Goal: Task Accomplishment & Management: Manage account settings

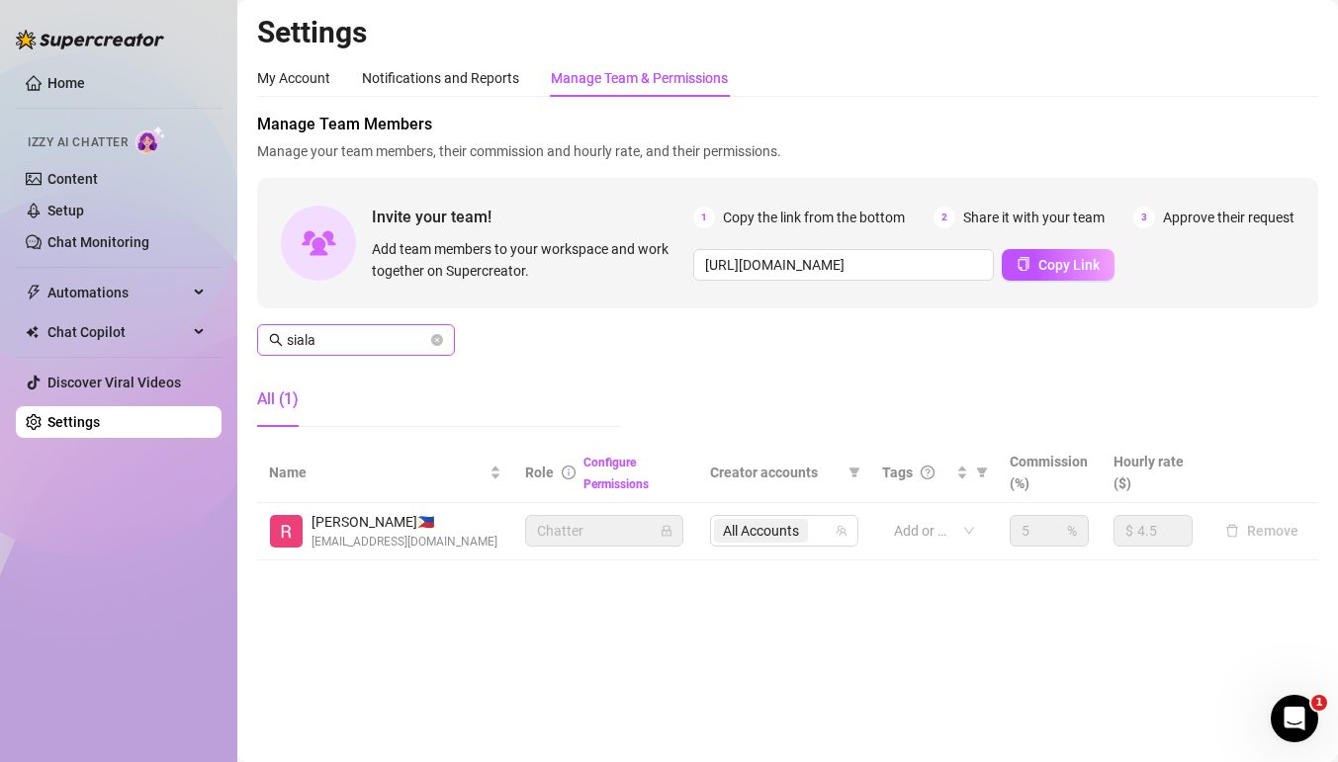
click at [391, 351] on span "siala" at bounding box center [356, 340] width 198 height 32
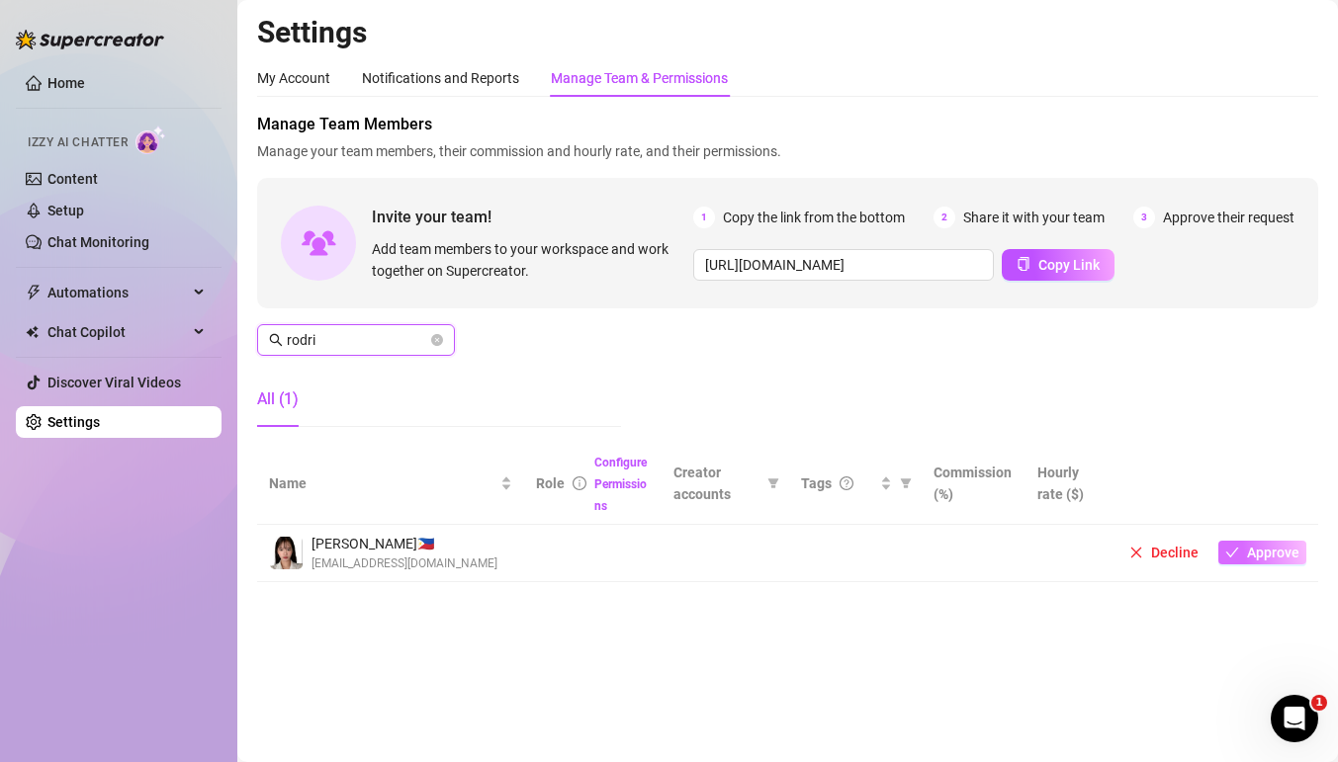
type input "rodri"
click at [1255, 556] on span "Approve" at bounding box center [1273, 553] width 52 height 16
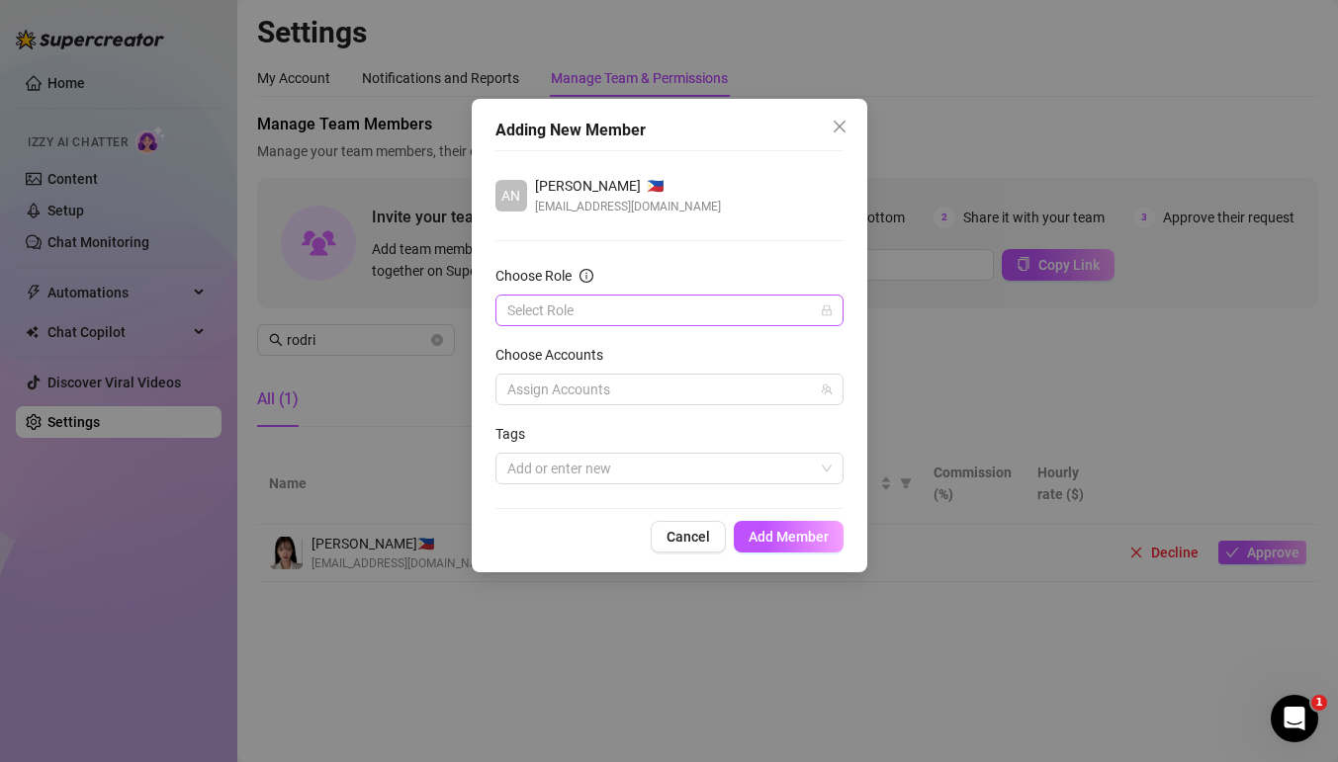
click at [709, 309] on input "Choose Role" at bounding box center [660, 311] width 306 height 30
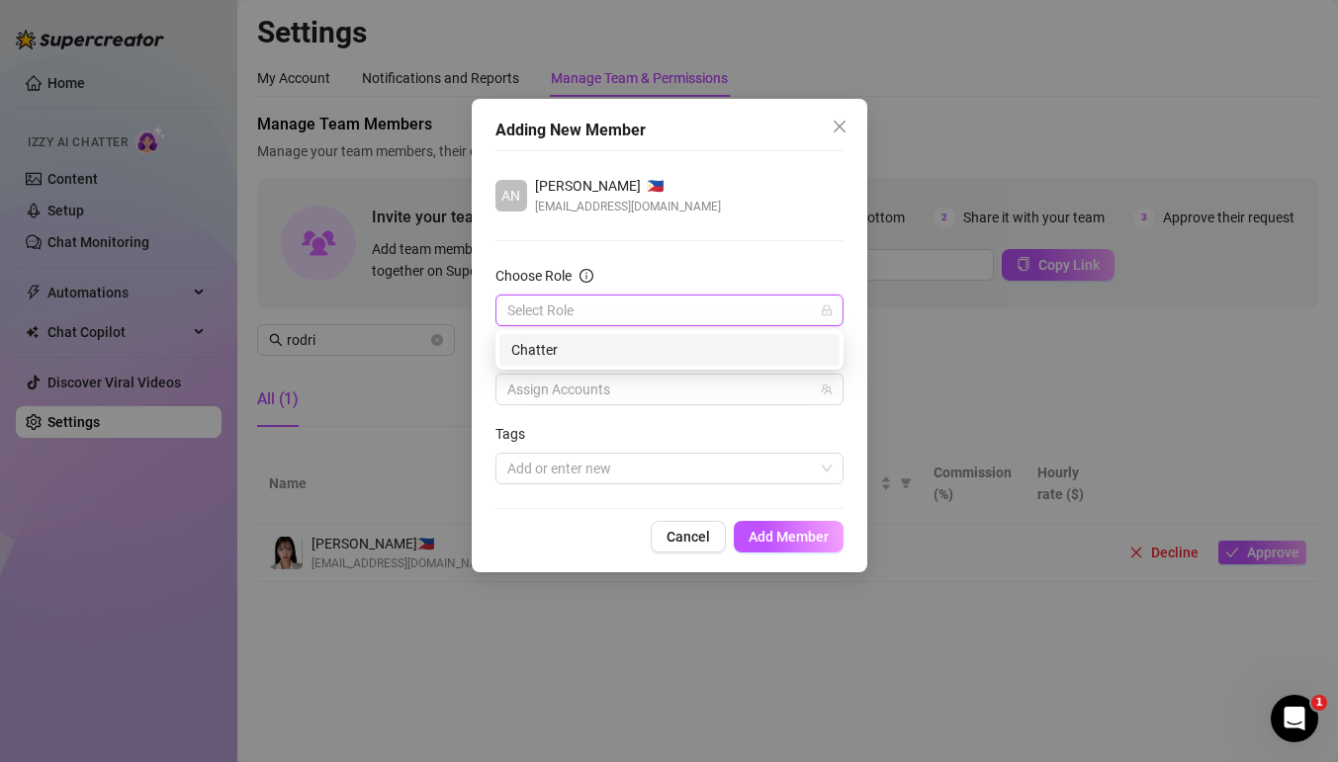
click at [636, 353] on div "Chatter" at bounding box center [669, 350] width 316 height 22
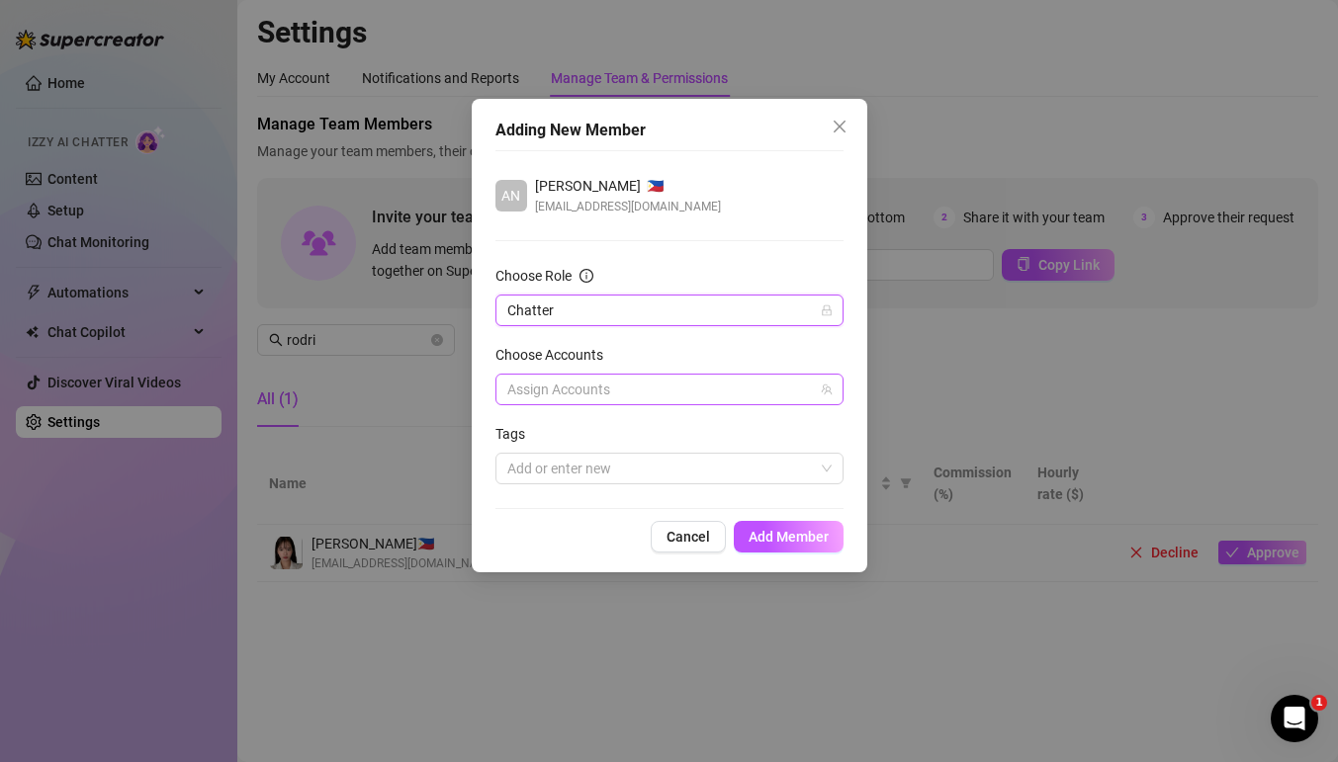
click at [636, 388] on div at bounding box center [658, 390] width 319 height 28
click at [621, 385] on div at bounding box center [658, 390] width 319 height 28
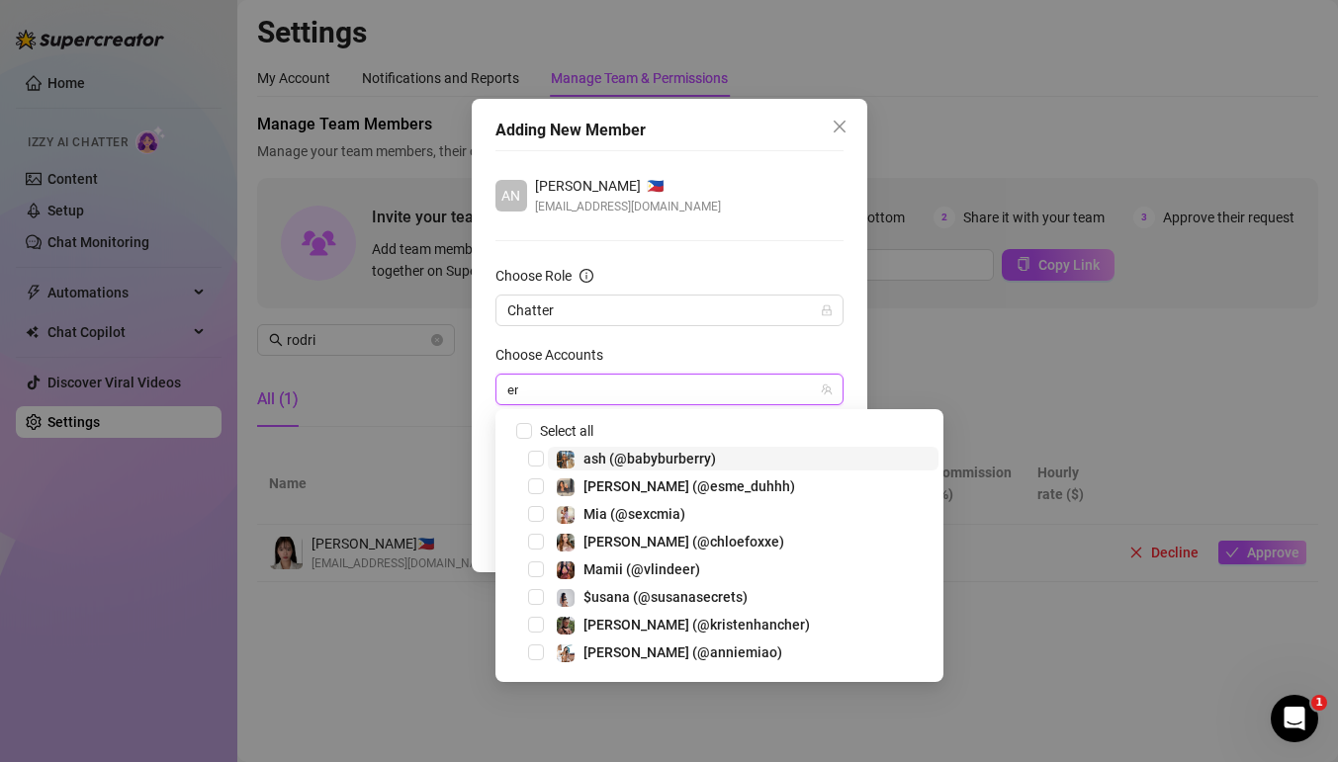
type input "emi"
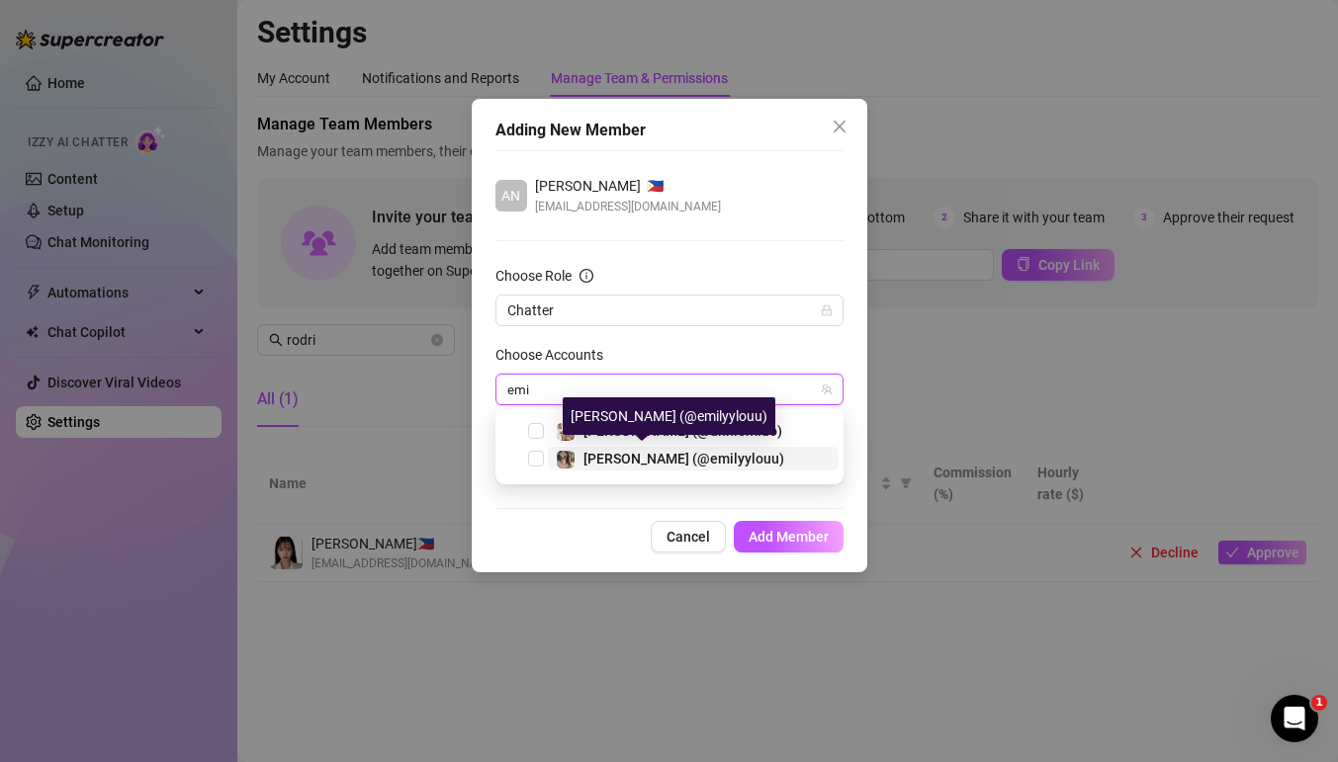
click at [620, 456] on span "[PERSON_NAME] (@emilyylouu)" at bounding box center [683, 459] width 201 height 16
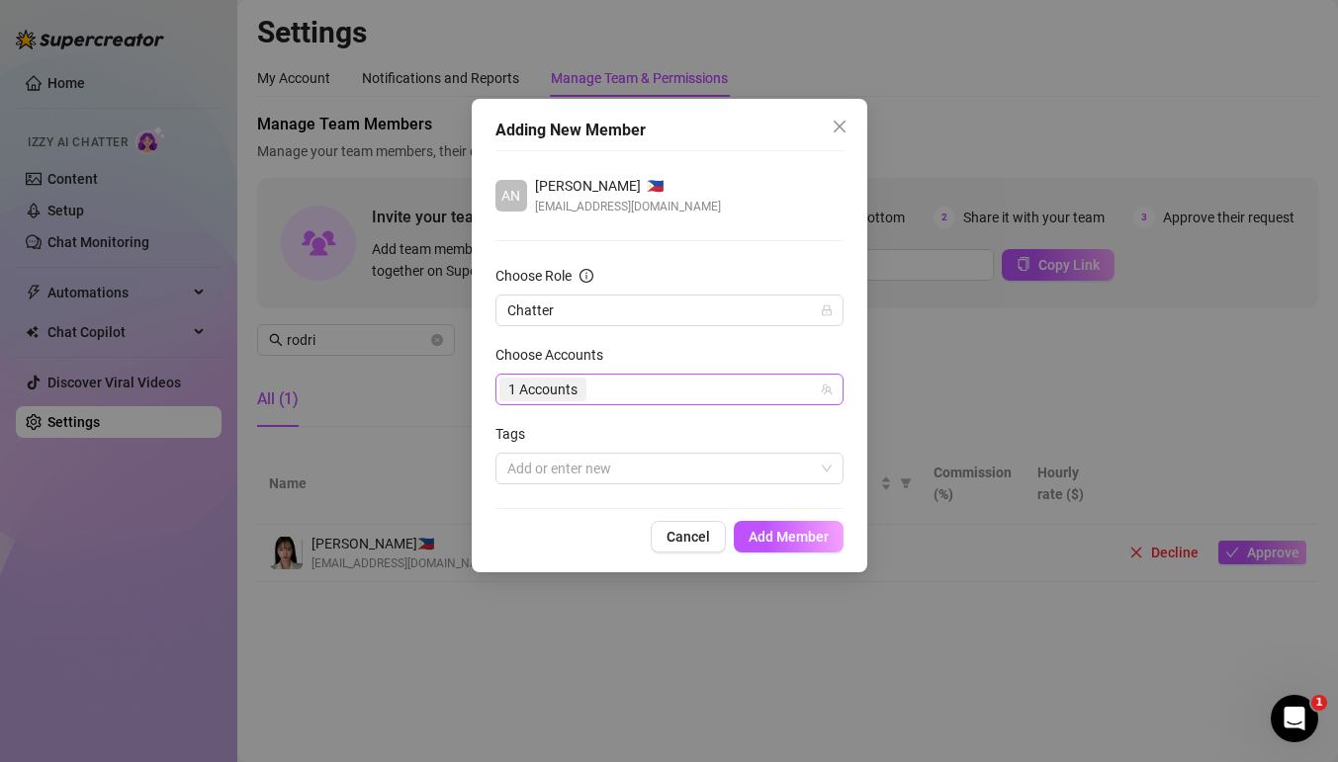
click at [641, 379] on div "1 Accounts" at bounding box center [658, 390] width 319 height 28
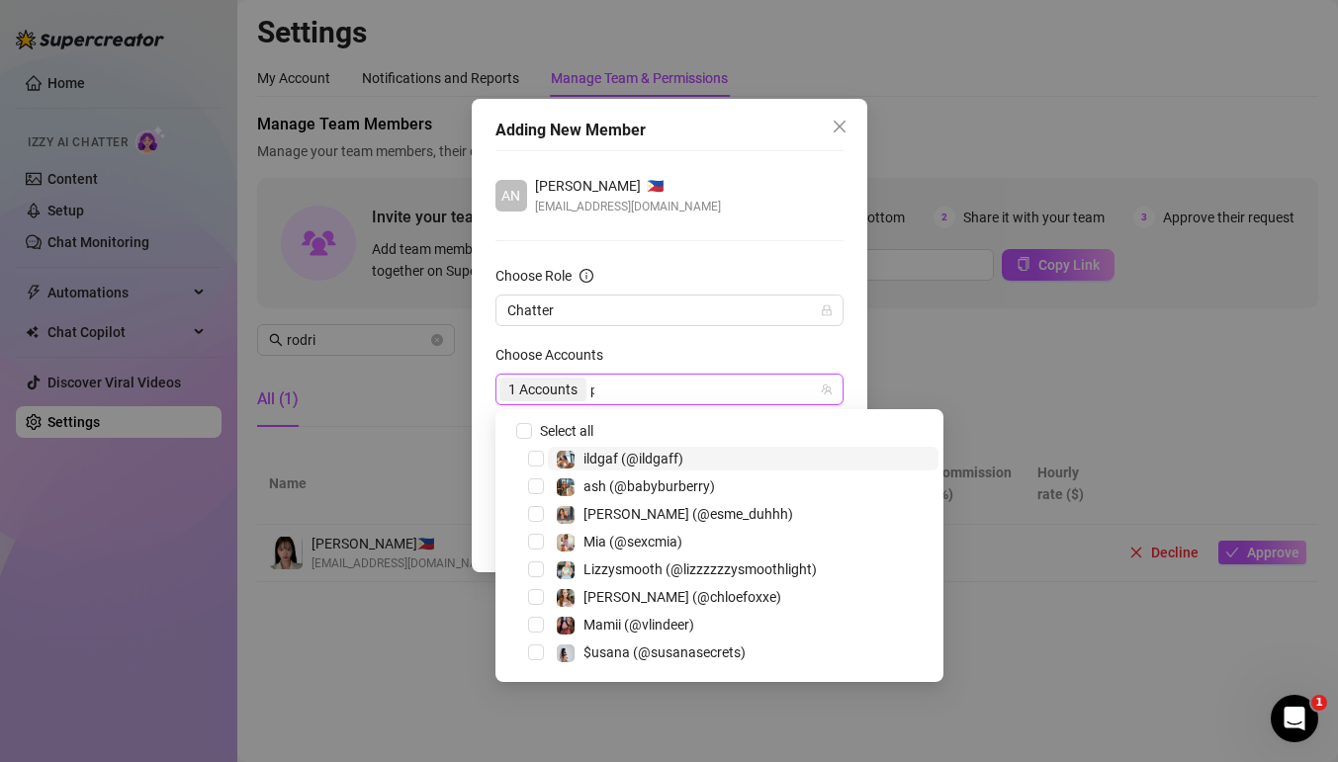
type input "playf"
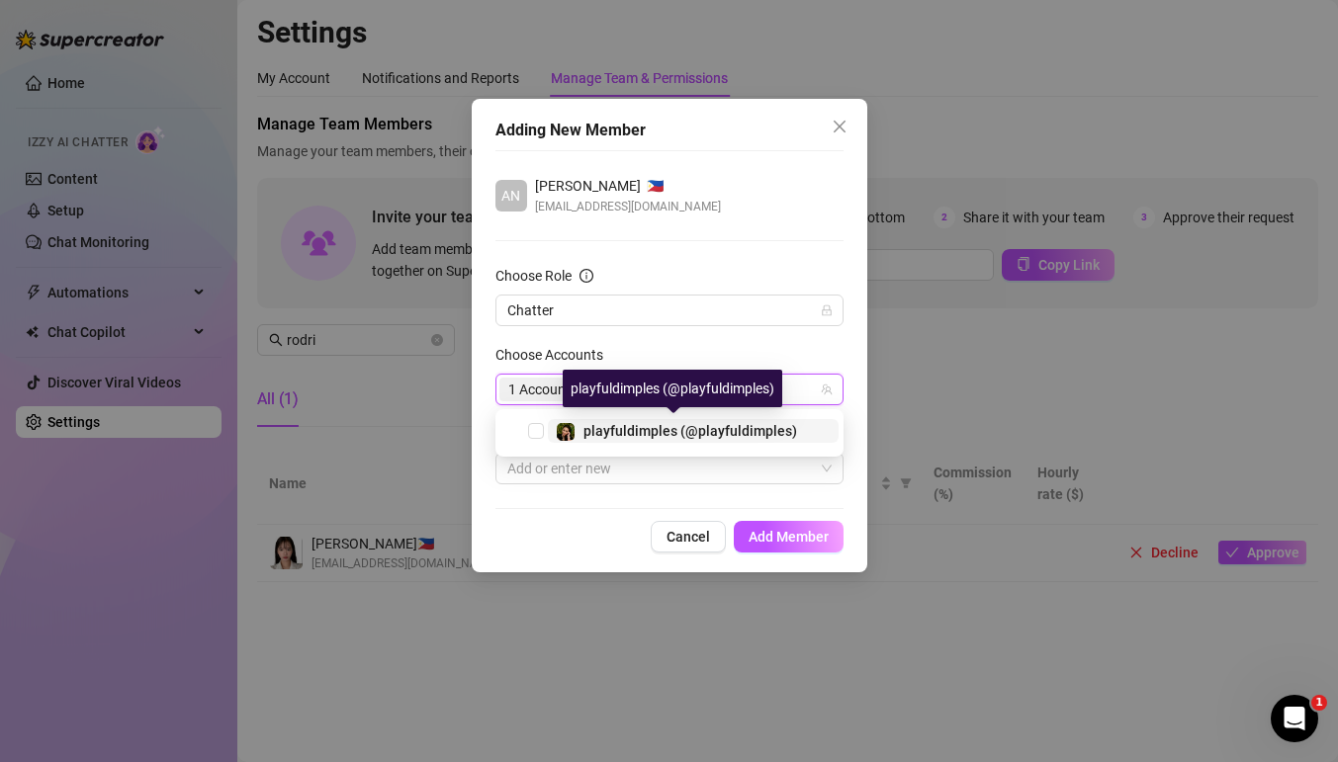
click at [666, 432] on span "playfuldimples (@playfuldimples)" at bounding box center [690, 431] width 214 height 16
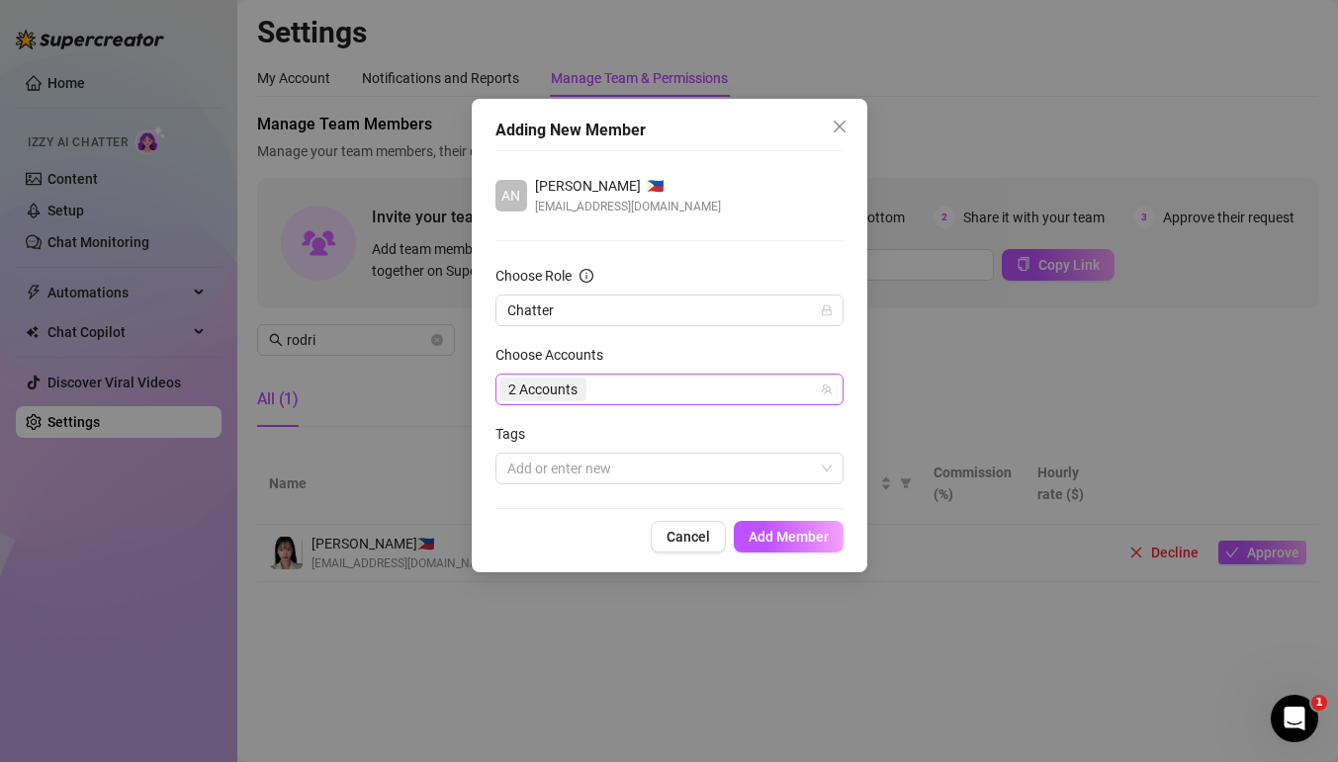
click at [696, 383] on div "2 Accounts" at bounding box center [658, 390] width 319 height 28
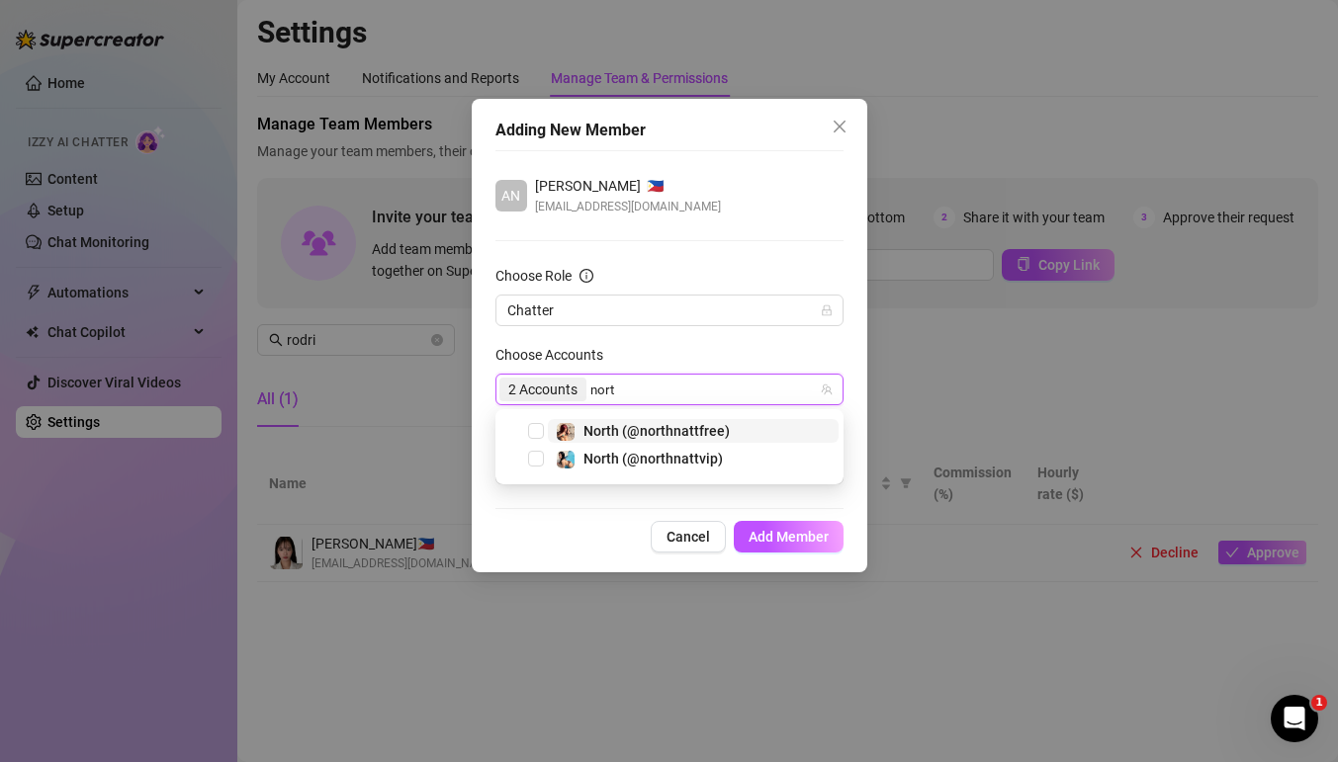
type input "north"
click at [676, 426] on span "North (@northnattfree)" at bounding box center [656, 431] width 146 height 16
click at [641, 413] on div "North (@northnattfree)" at bounding box center [641, 413] width 0 height 0
type input "north"
click at [600, 431] on span "North (@northnattfree)" at bounding box center [656, 431] width 146 height 16
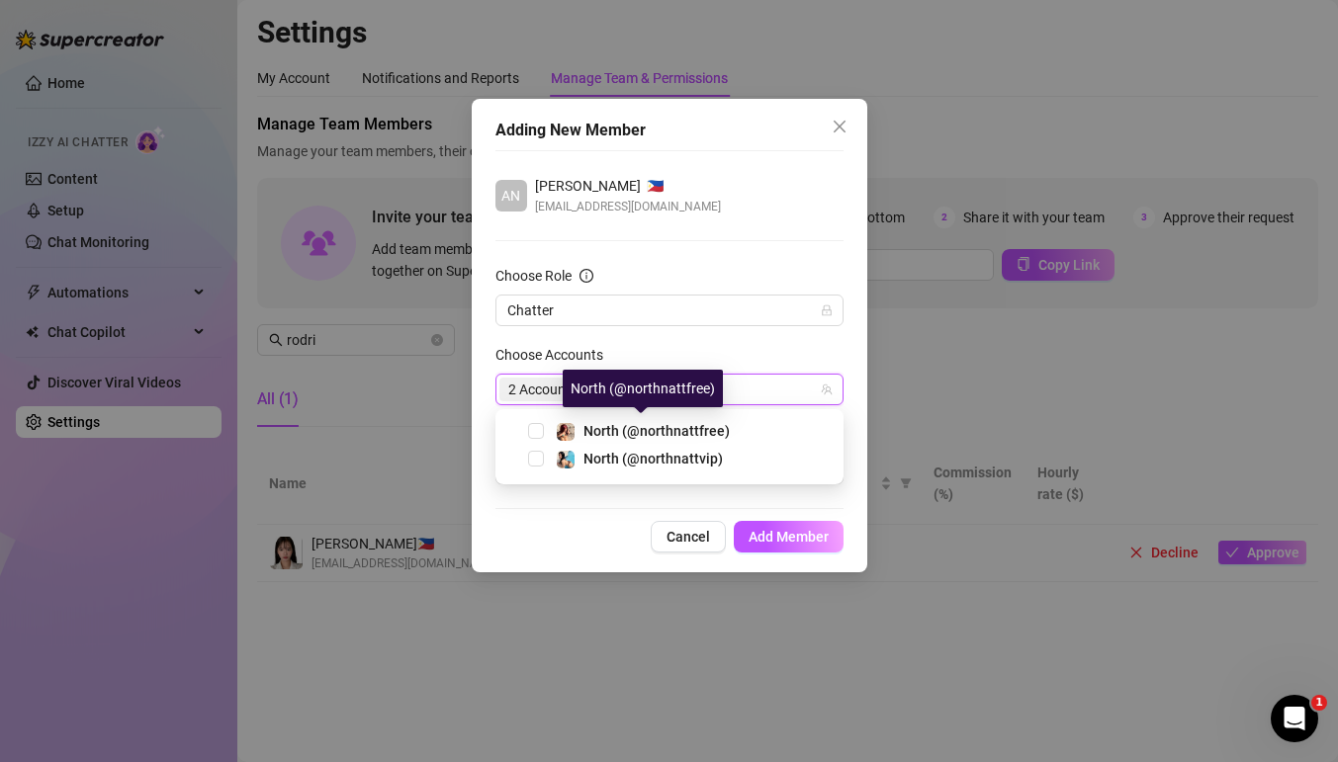
click at [680, 392] on div "2 Accounts north" at bounding box center [658, 390] width 319 height 28
type input "north"
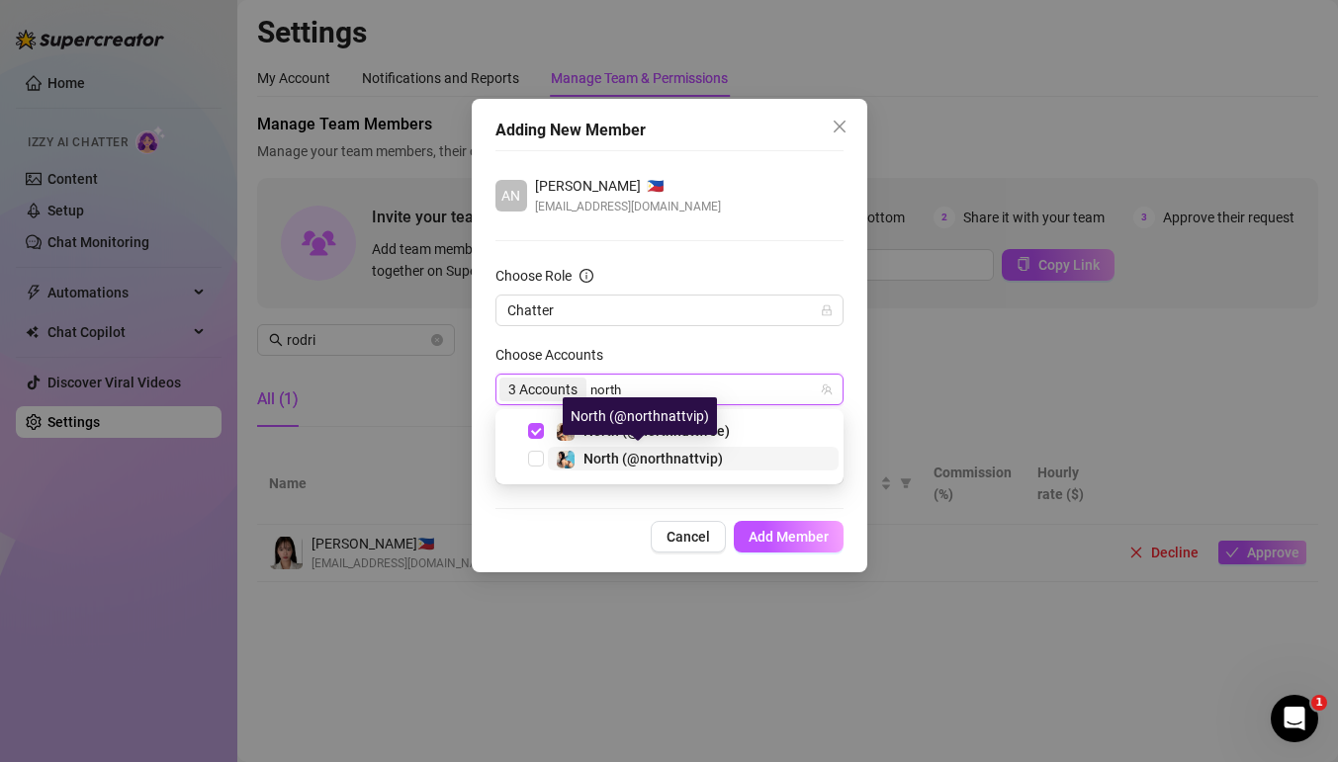
click at [618, 458] on span "North (@northnattvip)" at bounding box center [652, 459] width 139 height 16
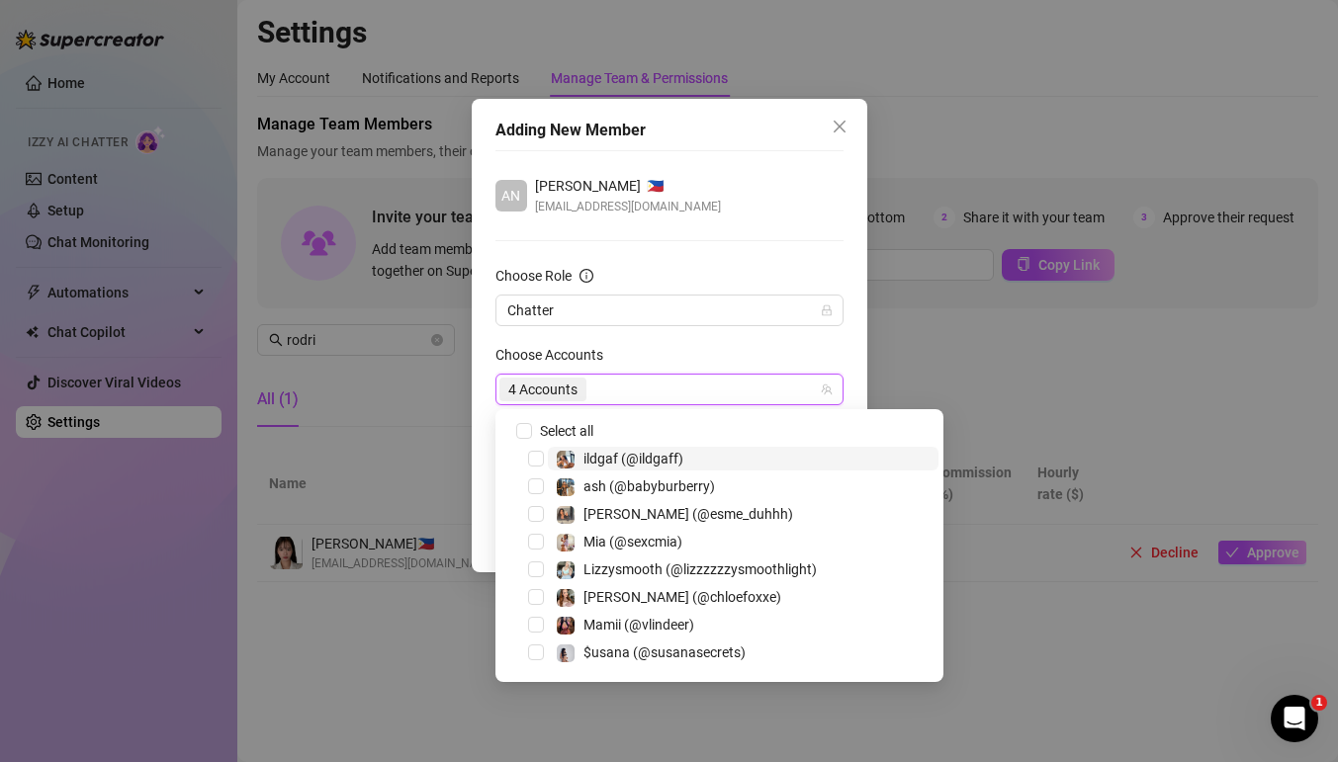
click at [651, 389] on div "4 Accounts" at bounding box center [658, 390] width 319 height 28
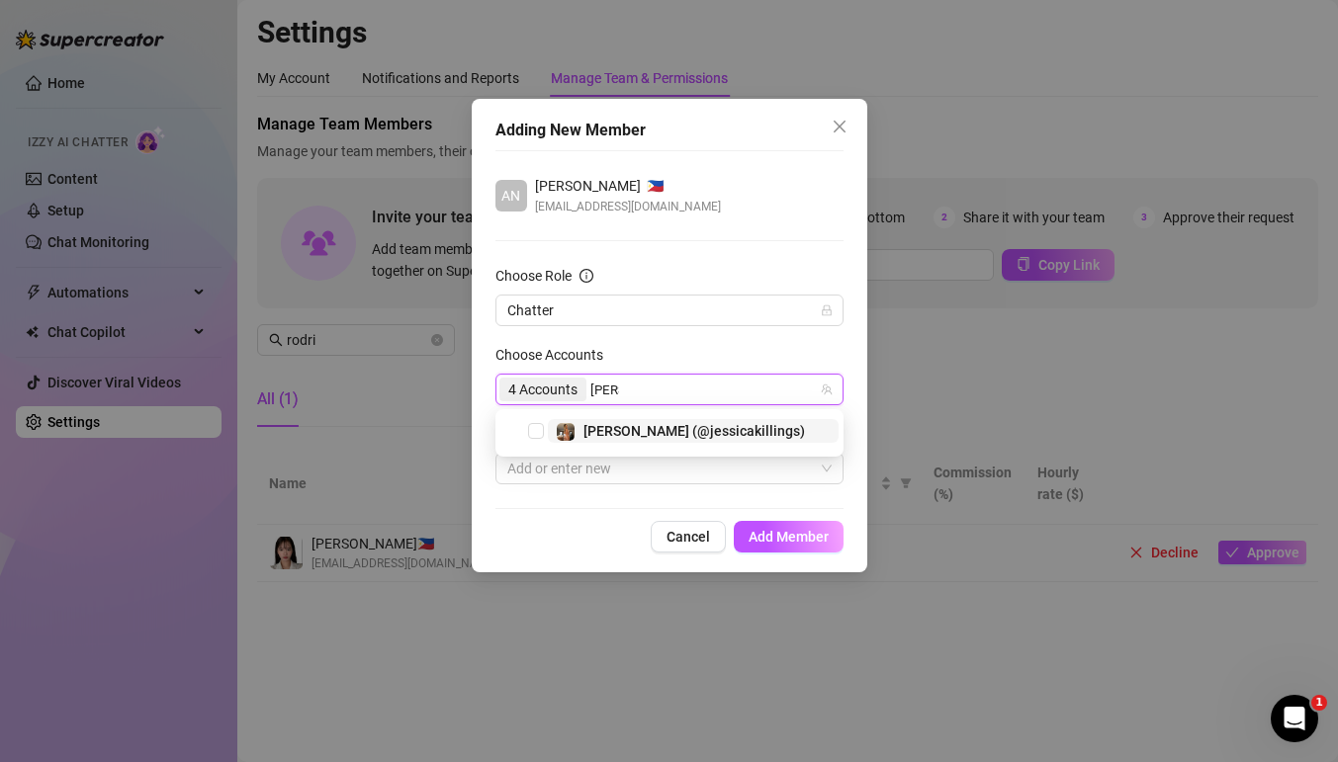
type input "jessi"
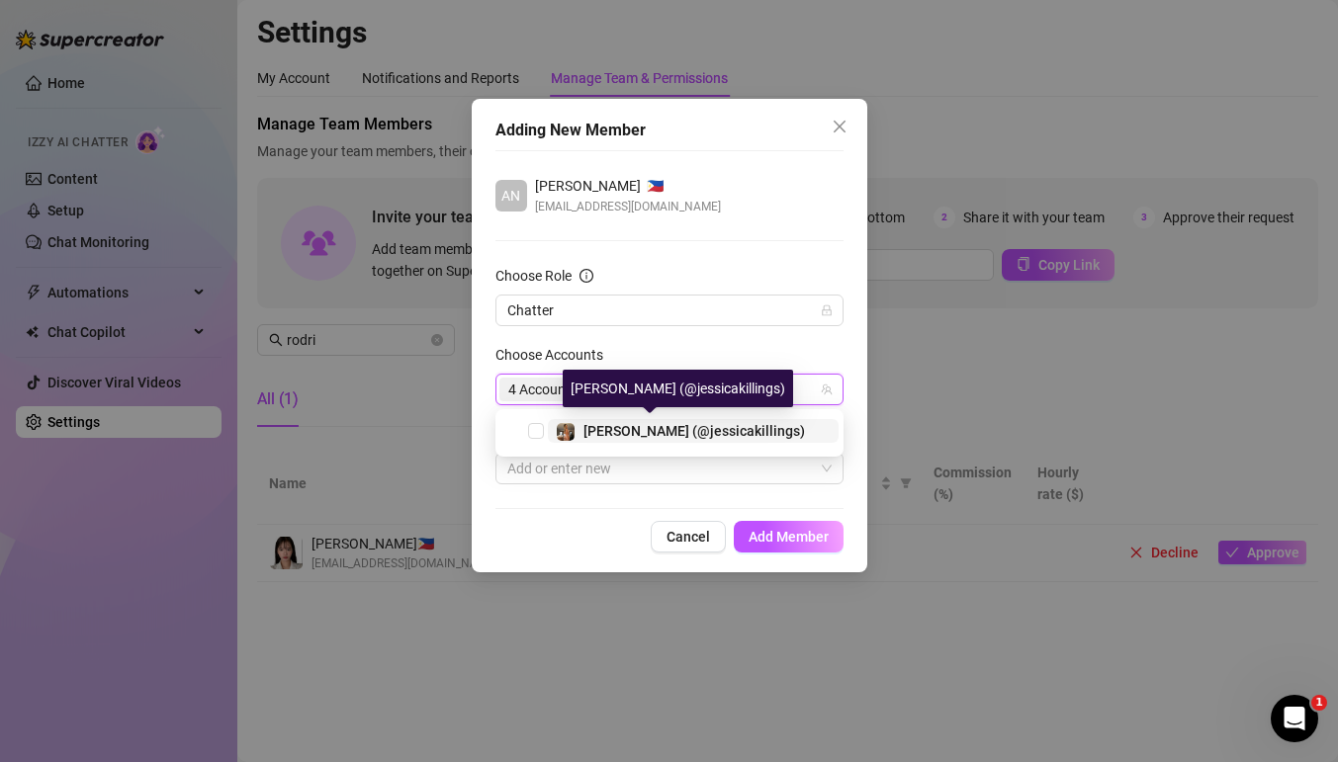
click at [678, 425] on span "[PERSON_NAME] (@jessicakillings)" at bounding box center [693, 431] width 221 height 16
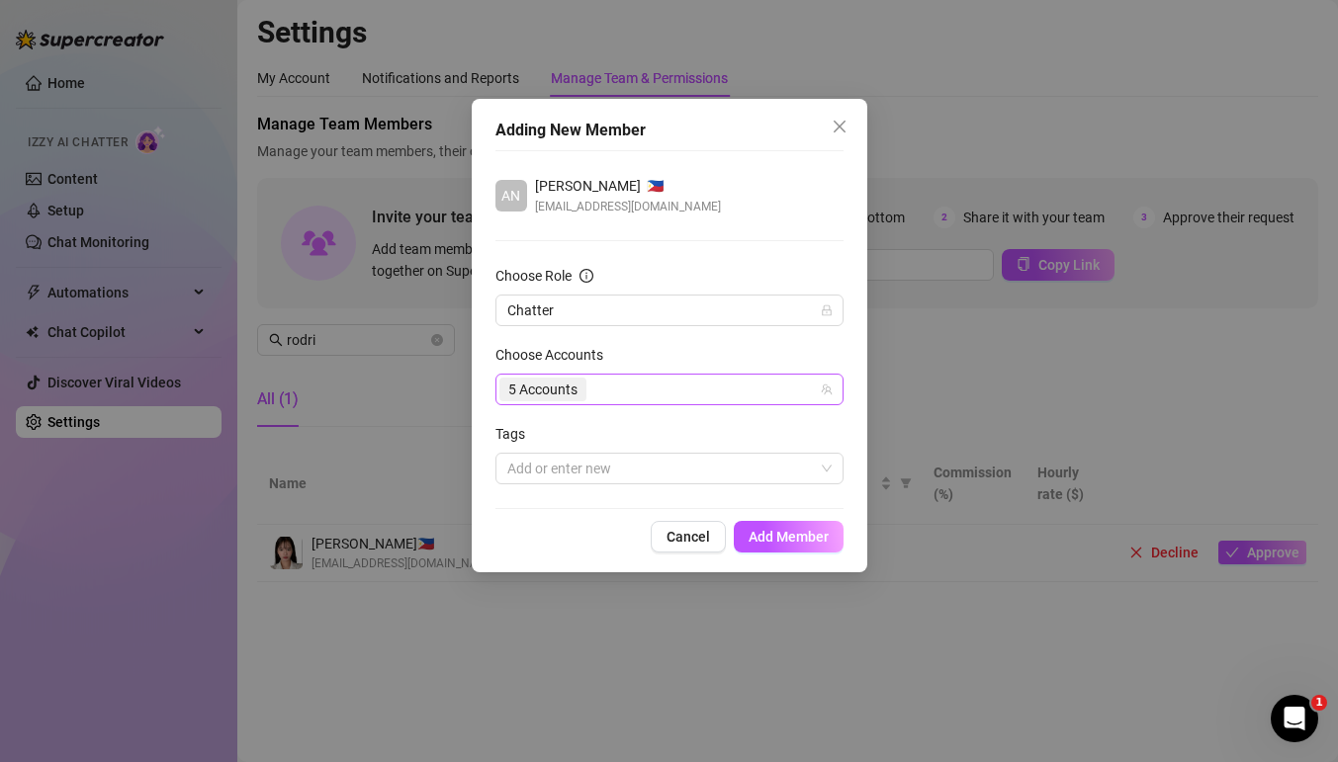
click at [728, 393] on div "5 Accounts" at bounding box center [658, 390] width 319 height 28
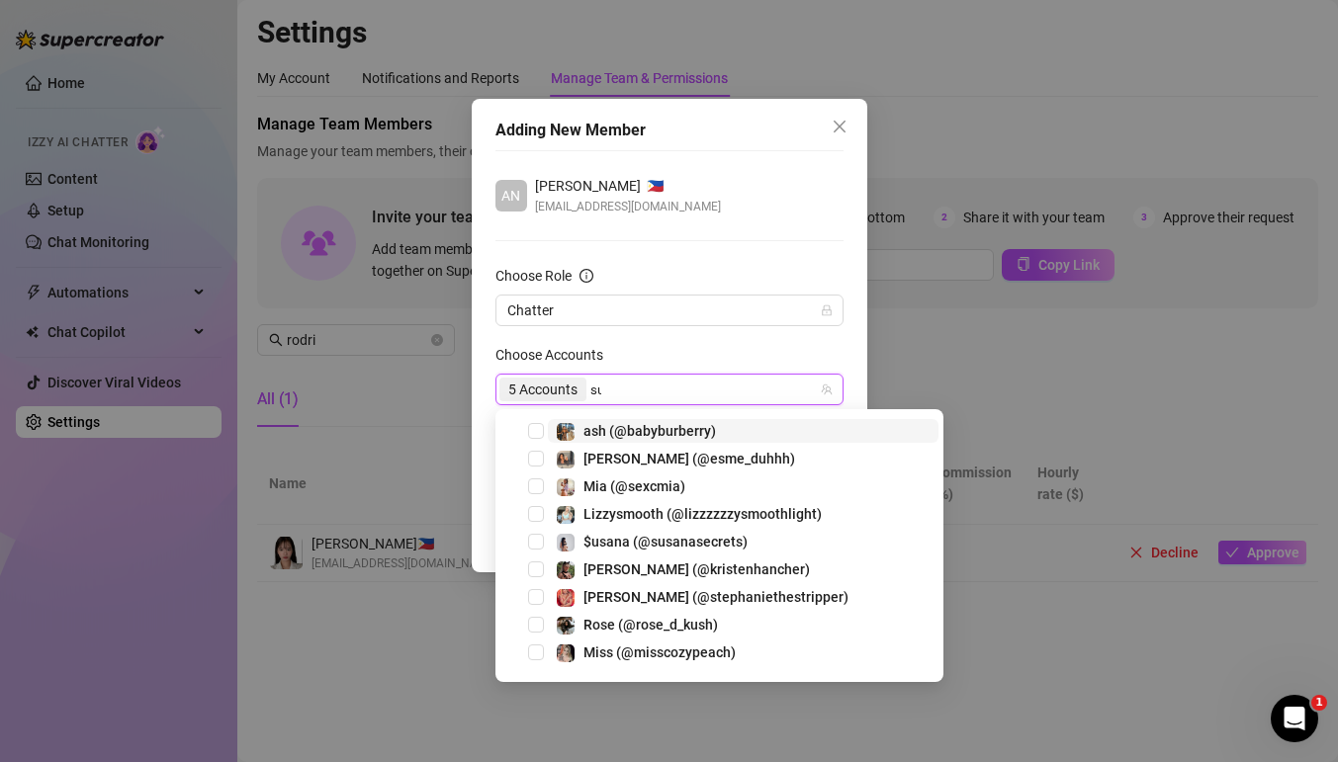
type input "suki"
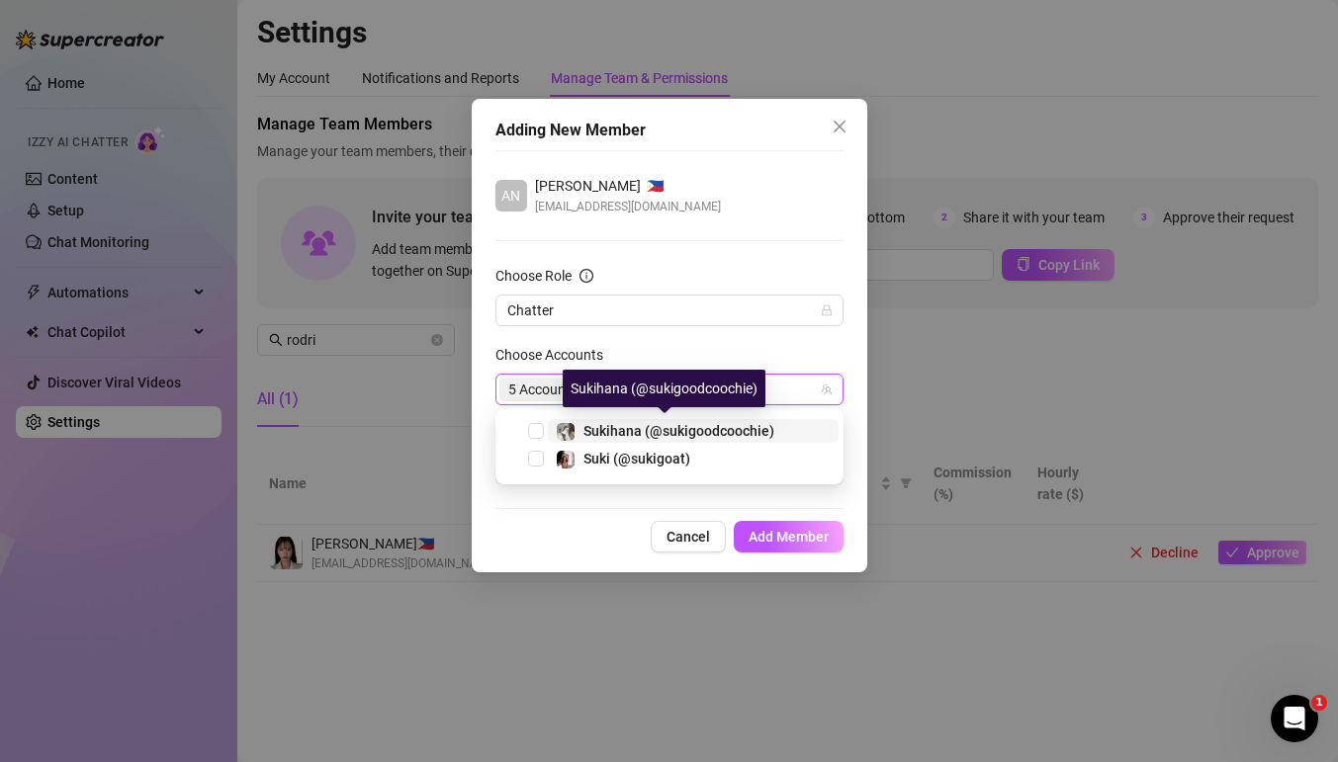
click at [680, 433] on span "Sukihana (@sukigoodcoochie)" at bounding box center [678, 431] width 191 height 16
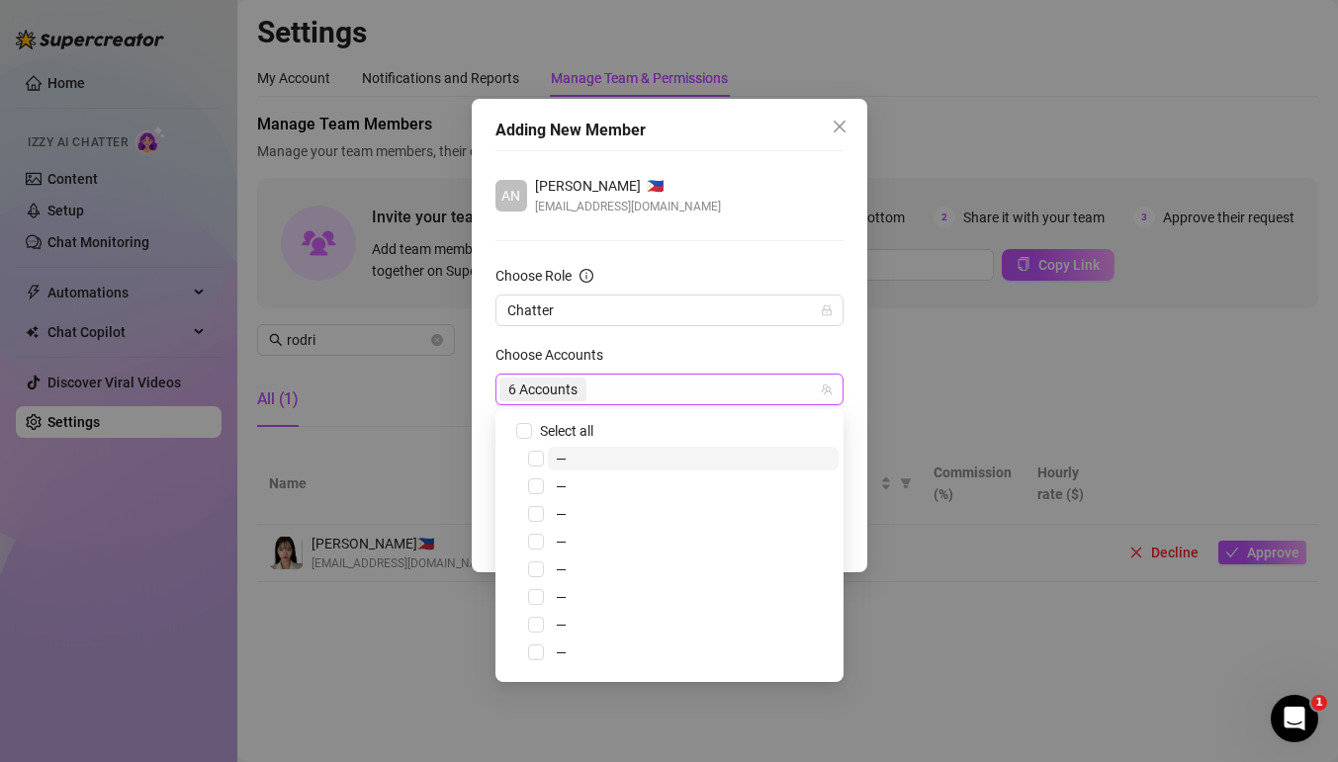
click at [694, 391] on div "6 Accounts" at bounding box center [658, 390] width 319 height 28
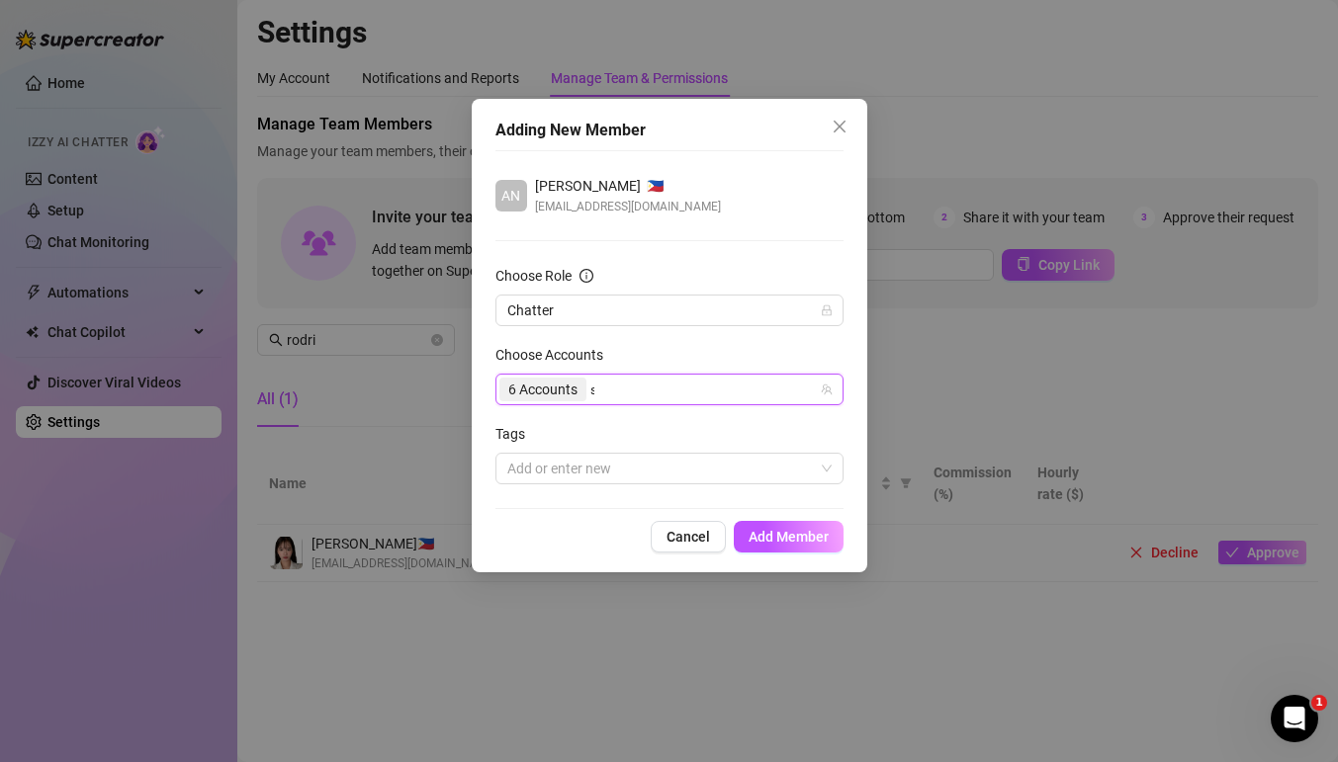
type input "suki"
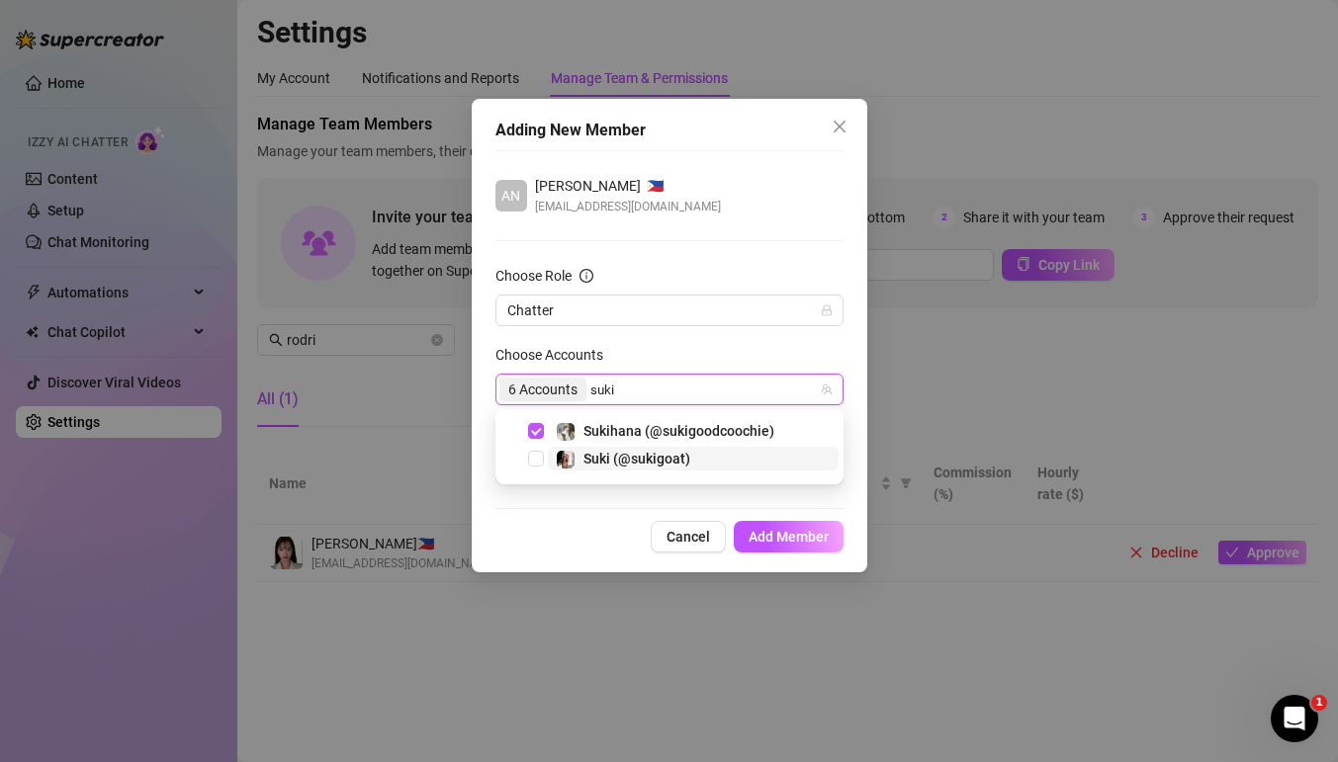
click at [661, 449] on div "Suki (@sukigoat)" at bounding box center [636, 459] width 107 height 24
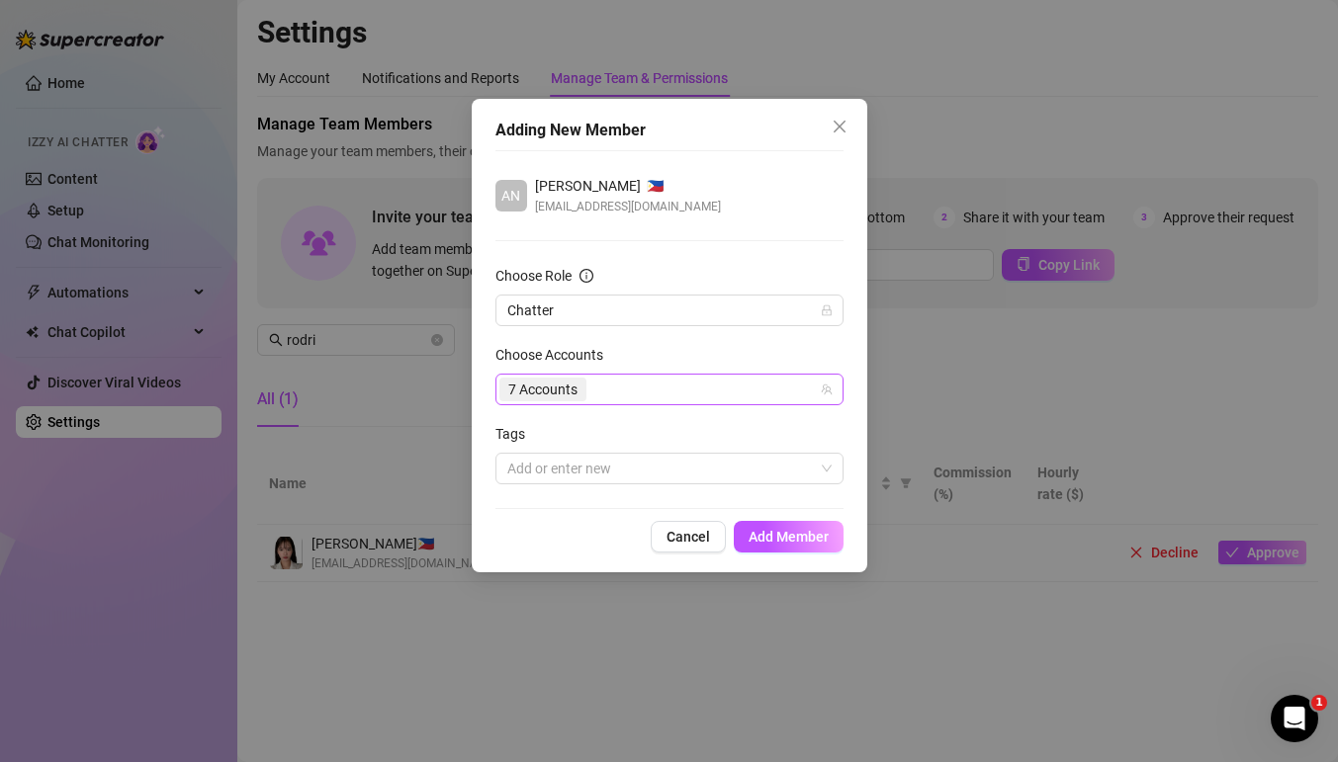
click at [683, 391] on div "7 Accounts" at bounding box center [658, 390] width 319 height 28
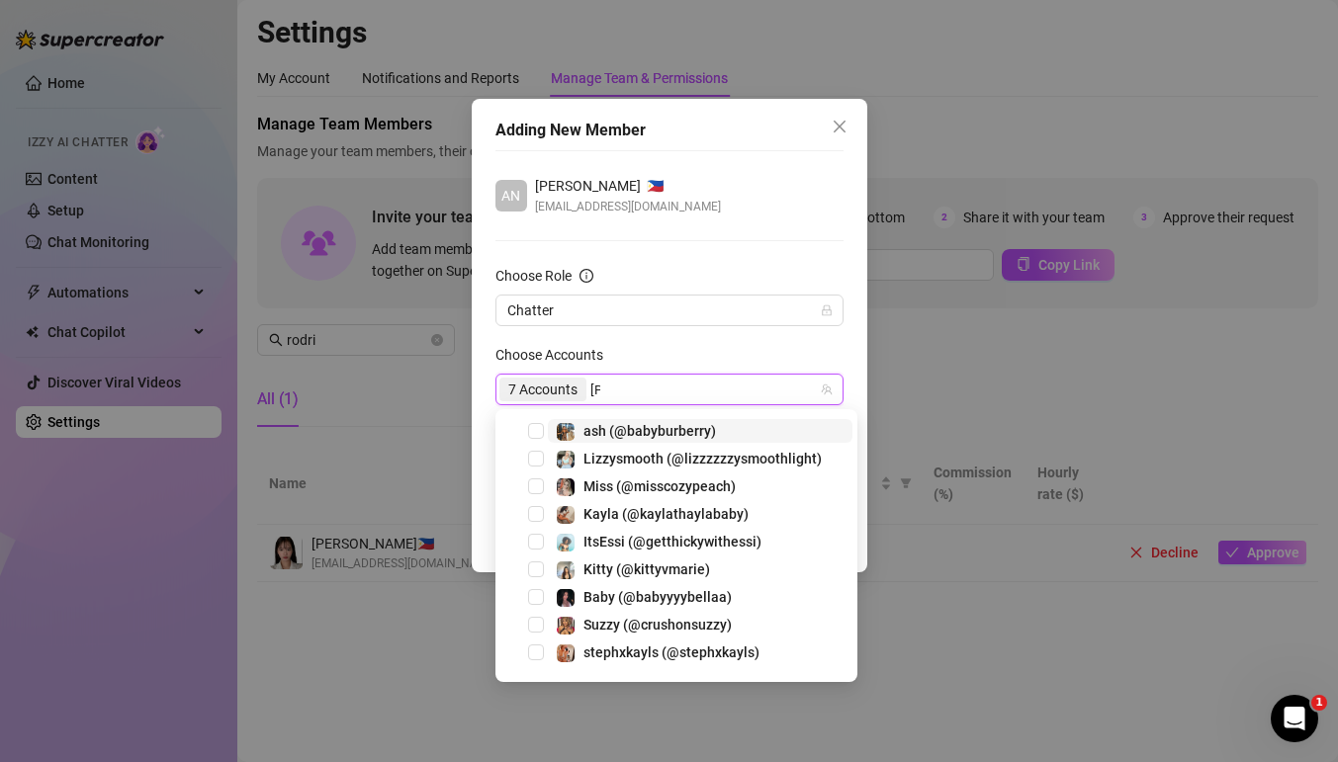
type input "[PERSON_NAME]"
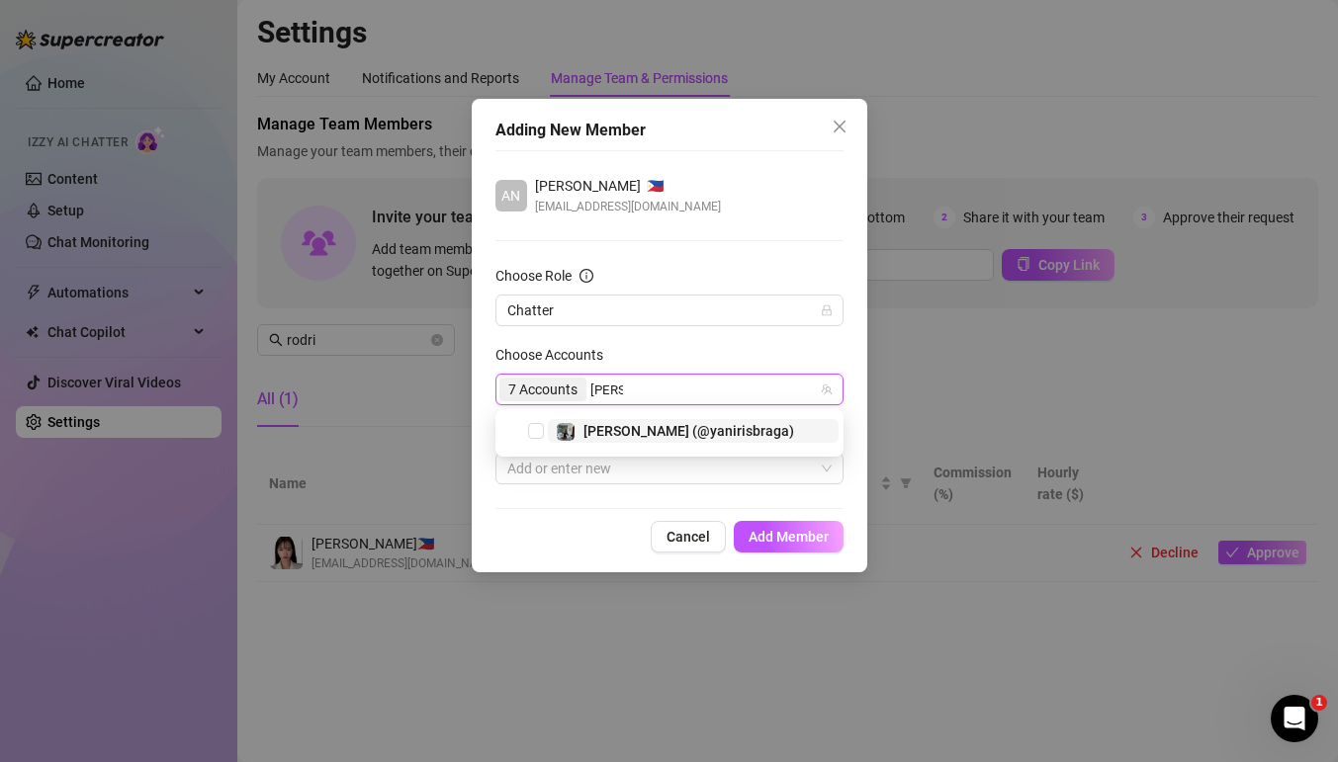
click at [664, 423] on span "[PERSON_NAME] (@yanirisbraga)" at bounding box center [688, 431] width 211 height 16
click at [727, 394] on div "8 Accounts" at bounding box center [658, 390] width 319 height 28
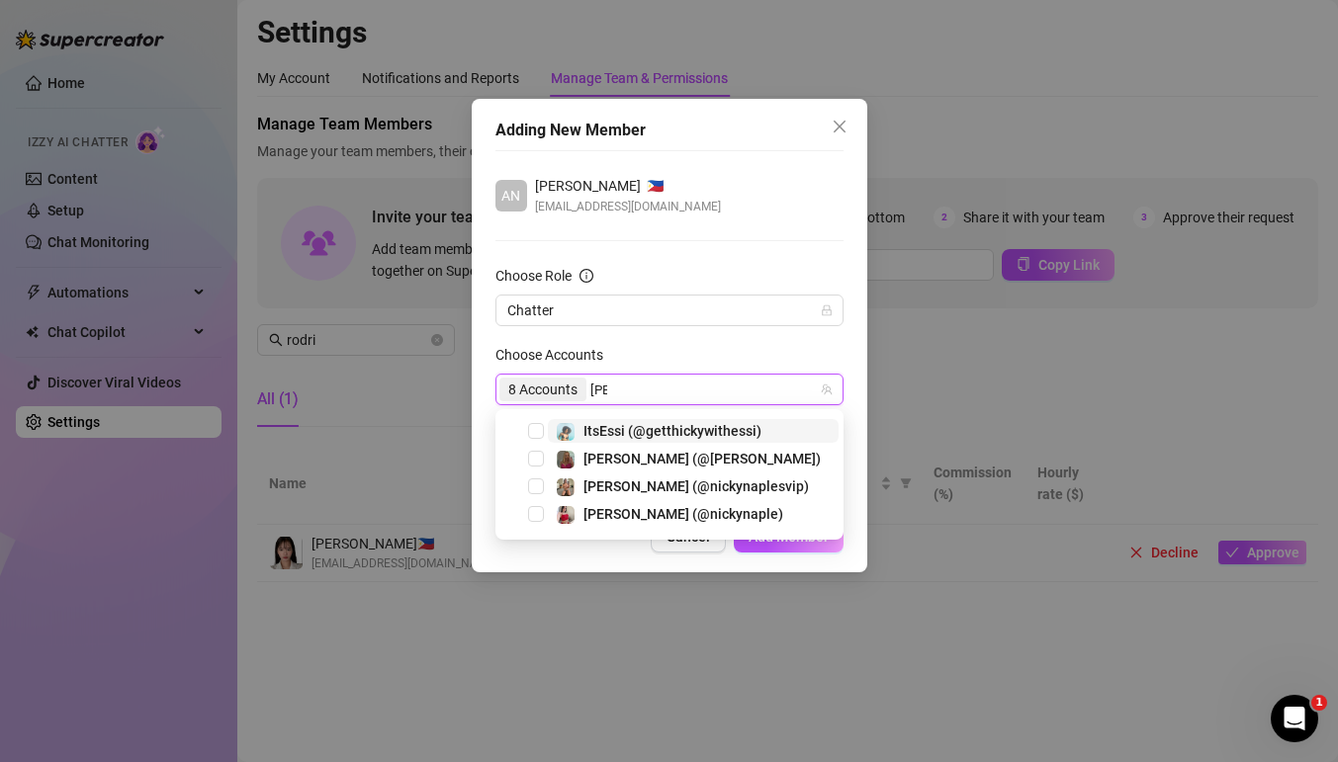
type input "kyli"
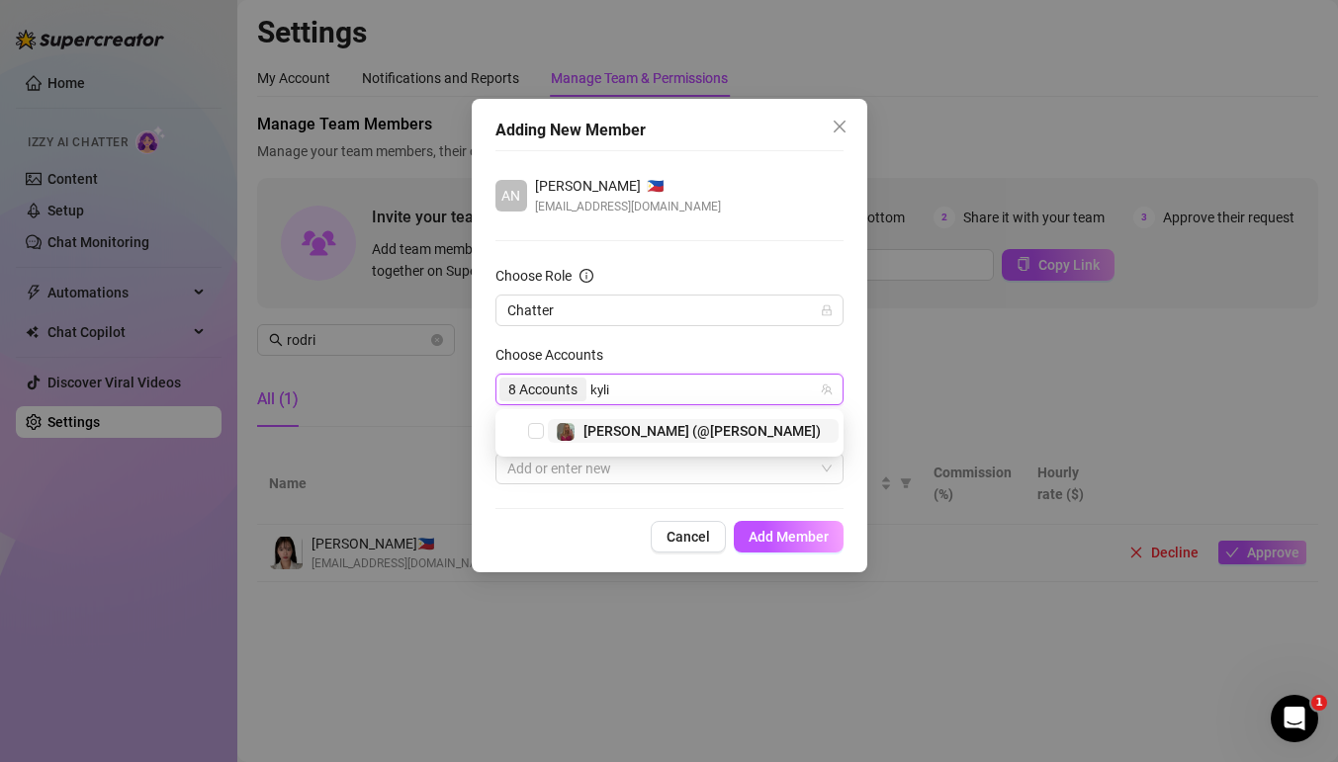
click at [680, 423] on span "[PERSON_NAME] (@[PERSON_NAME])" at bounding box center [701, 431] width 237 height 16
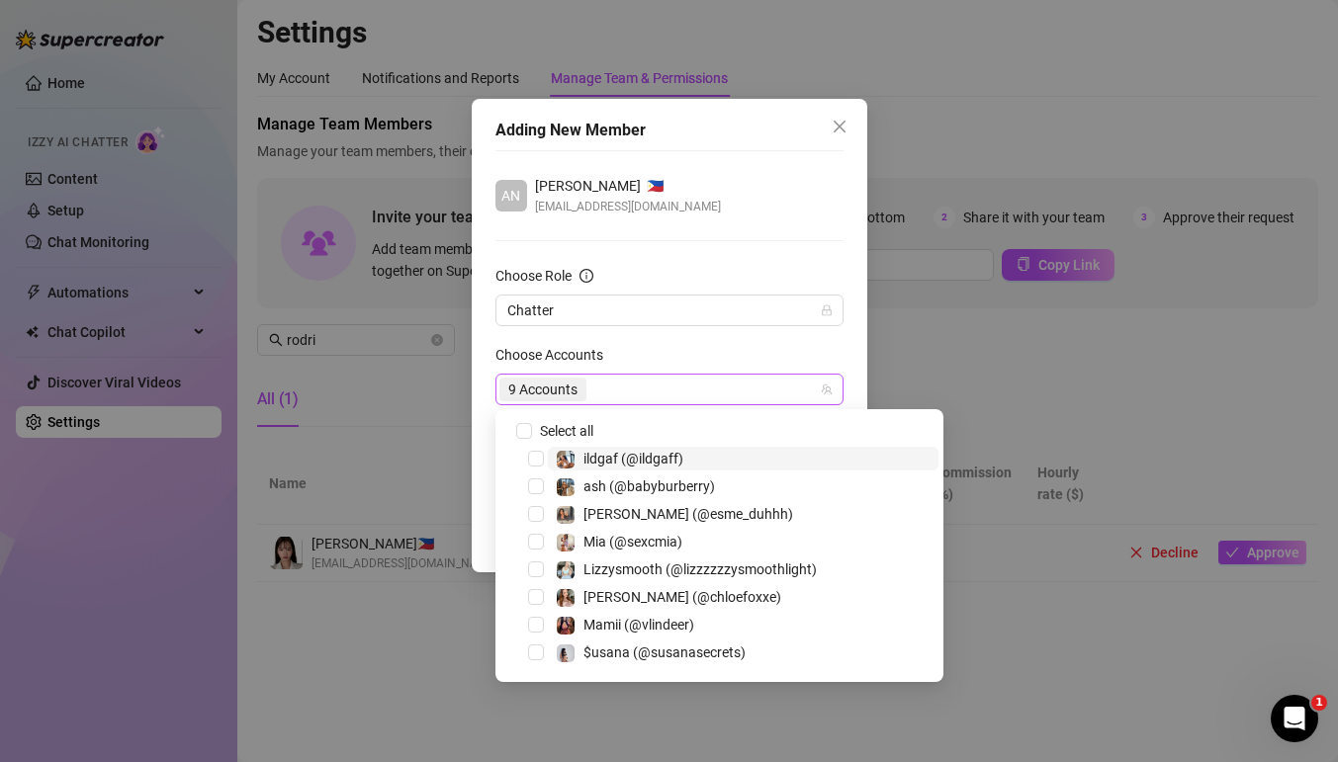
click at [682, 382] on div "9 Accounts" at bounding box center [658, 390] width 319 height 28
type input "brida"
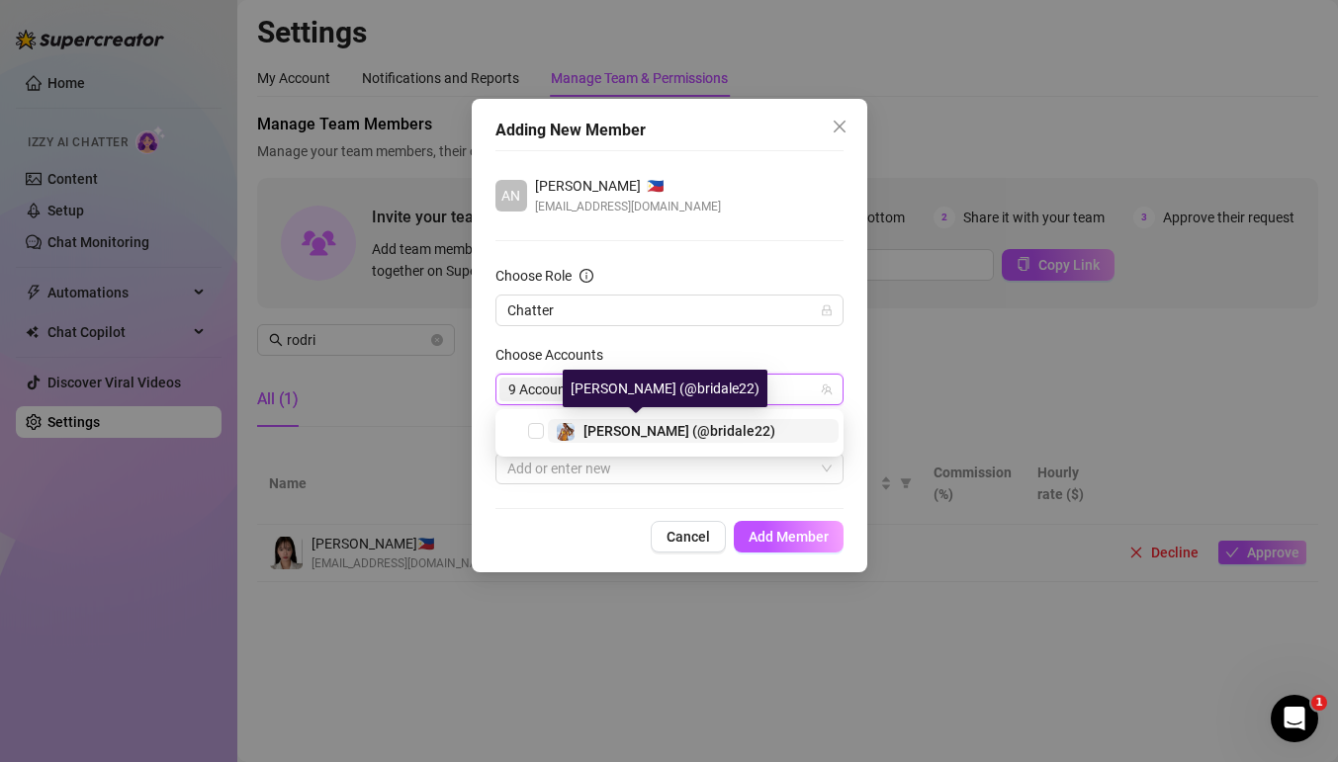
click at [638, 430] on span "[PERSON_NAME] (@bridale22)" at bounding box center [679, 431] width 192 height 16
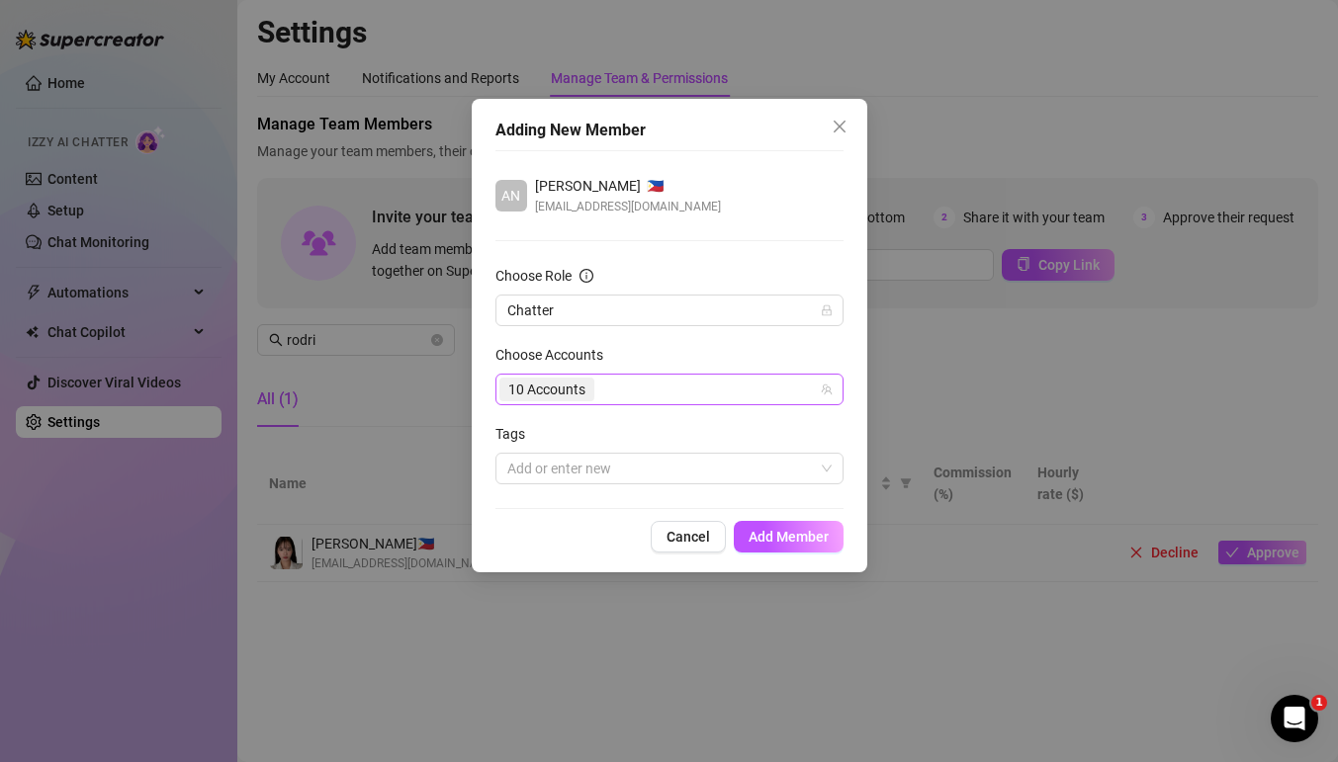
click at [698, 392] on div "10 Accounts" at bounding box center [658, 390] width 319 height 28
type input "lal"
click at [671, 434] on span "[PERSON_NAME] (@onlylalatheislandgal)" at bounding box center [713, 431] width 261 height 16
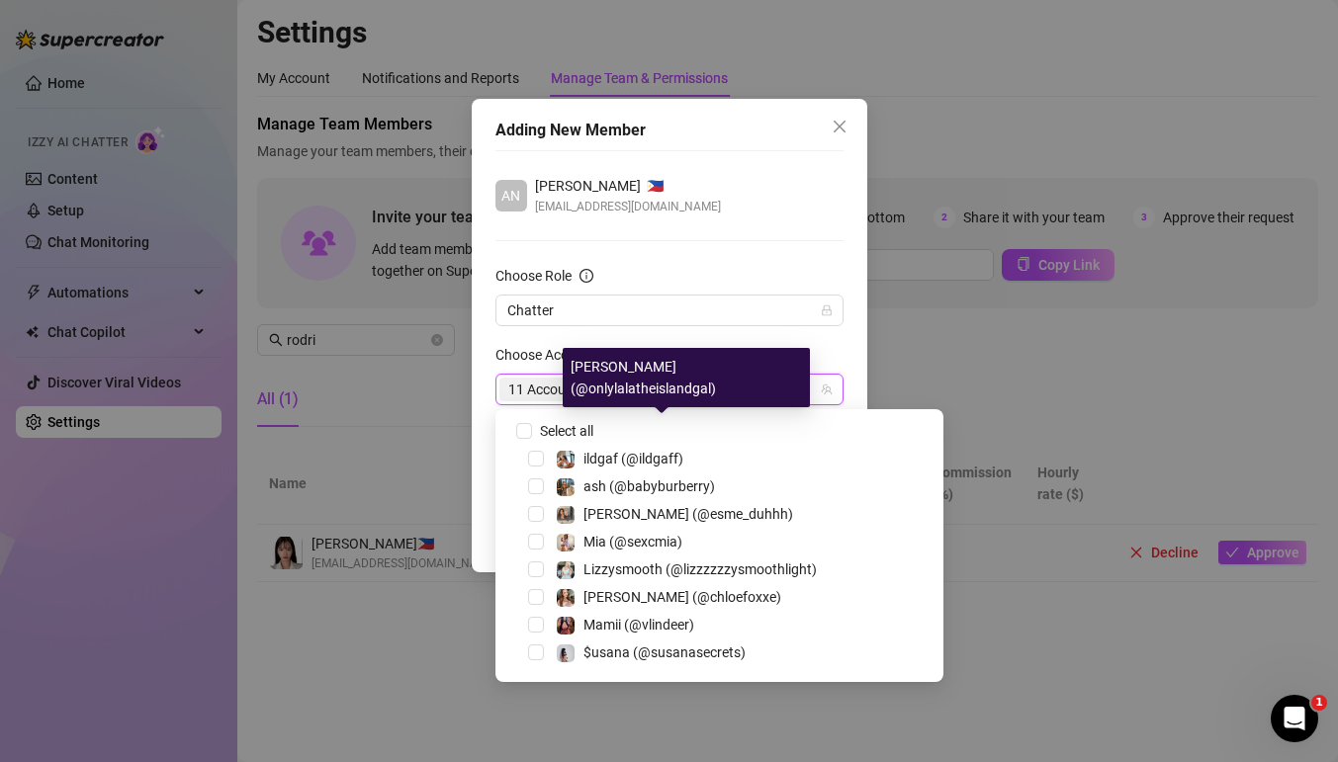
click at [712, 385] on div "11 Accounts" at bounding box center [658, 390] width 319 height 28
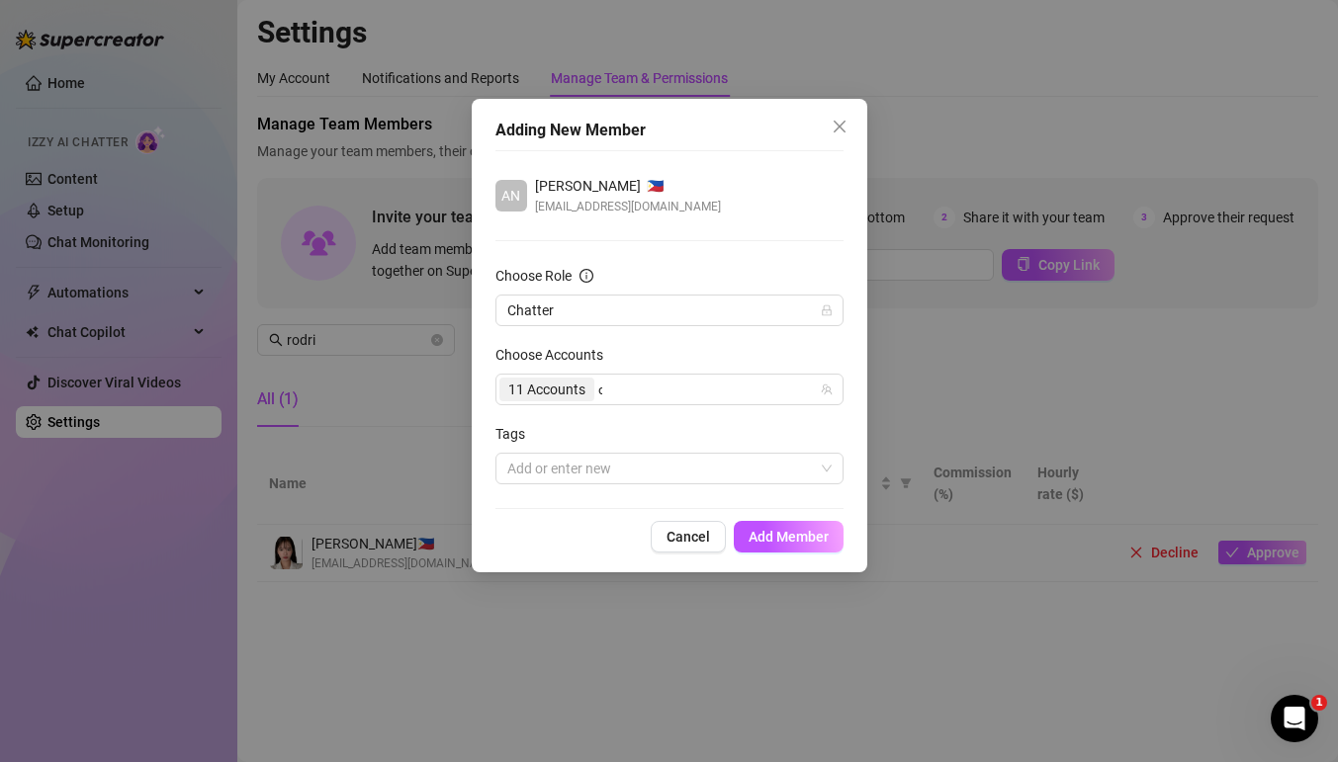
type input "drag"
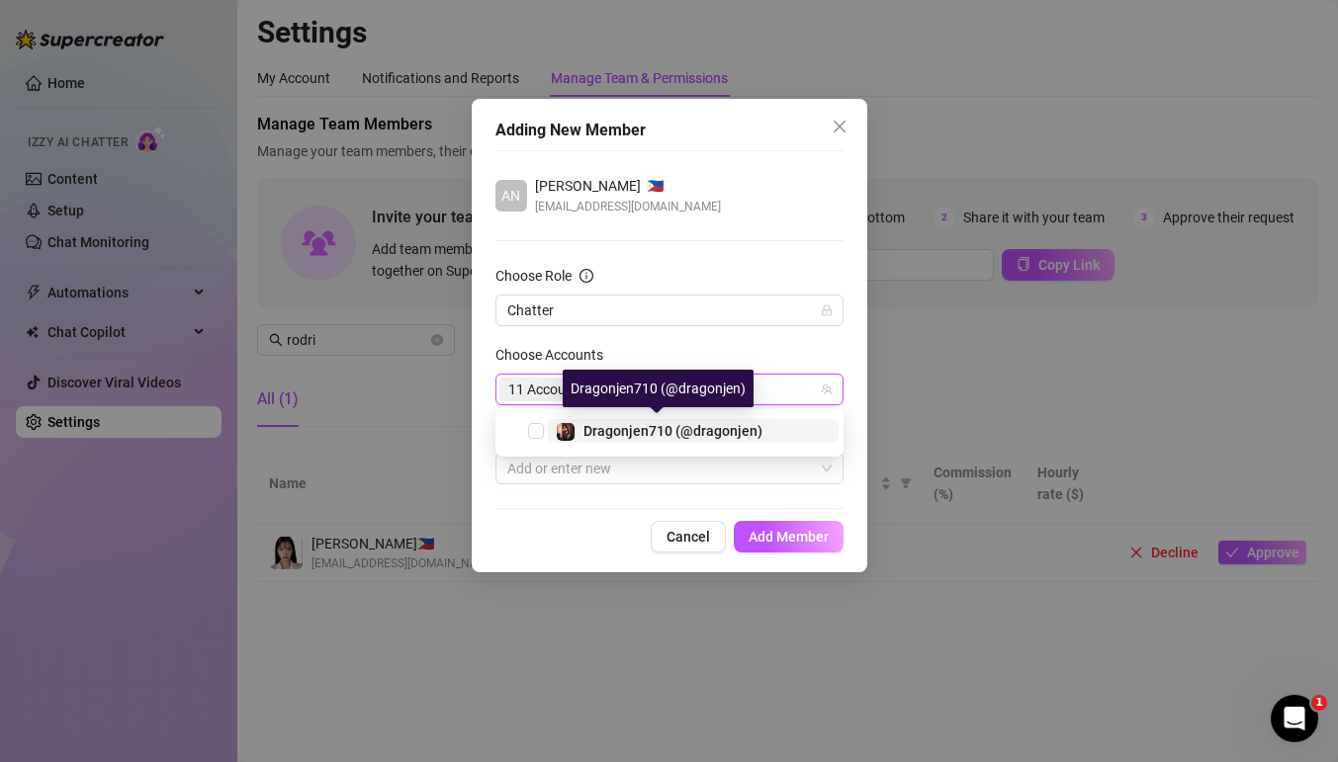
click at [663, 429] on span "Dragonjen710 (@dragonjen)" at bounding box center [672, 431] width 179 height 16
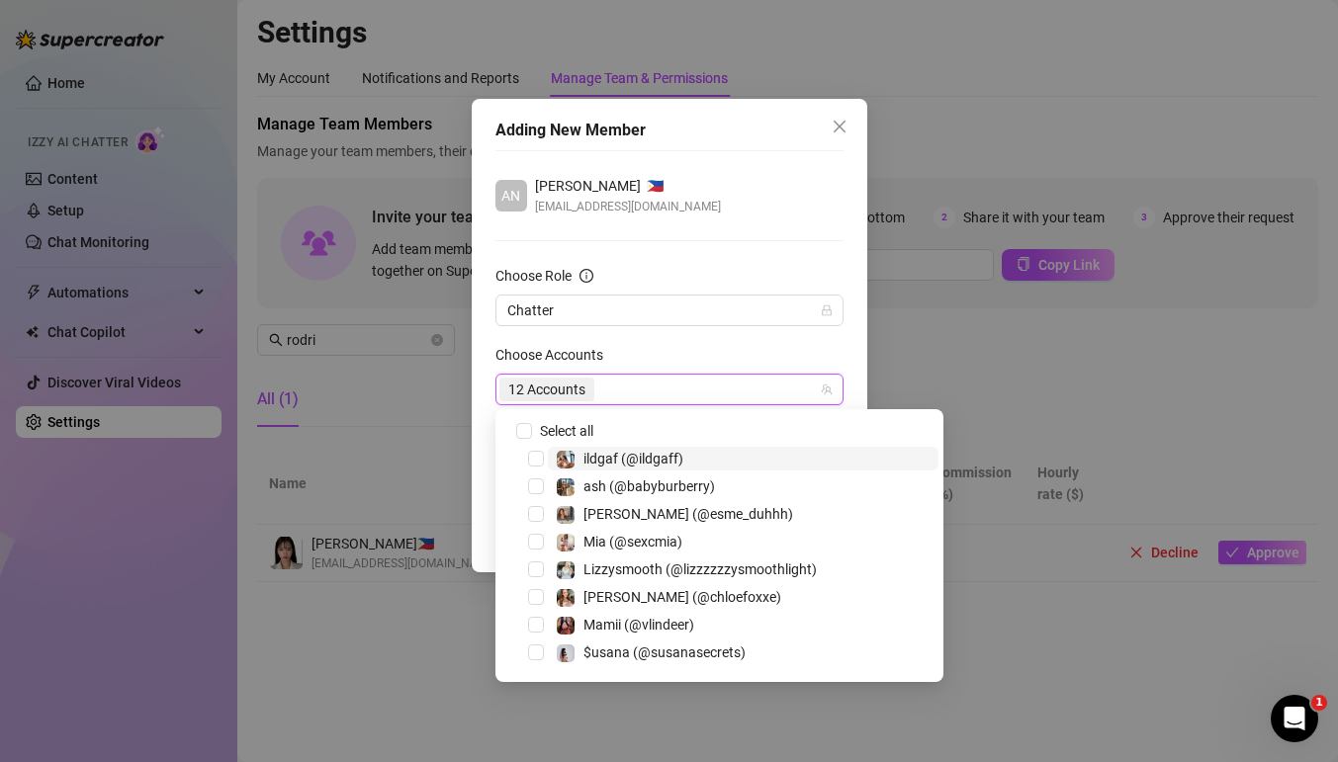
click at [727, 377] on div "12 Accounts" at bounding box center [658, 390] width 319 height 28
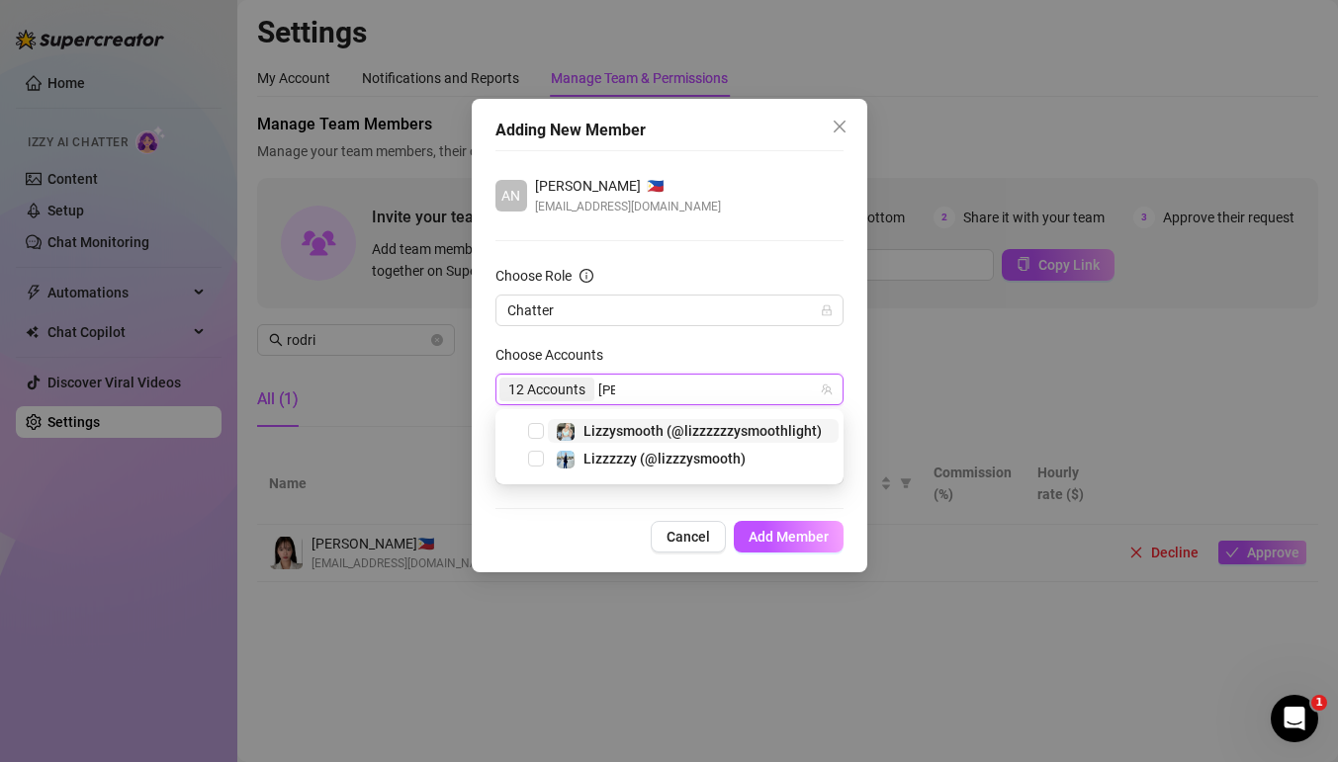
type input "lizz"
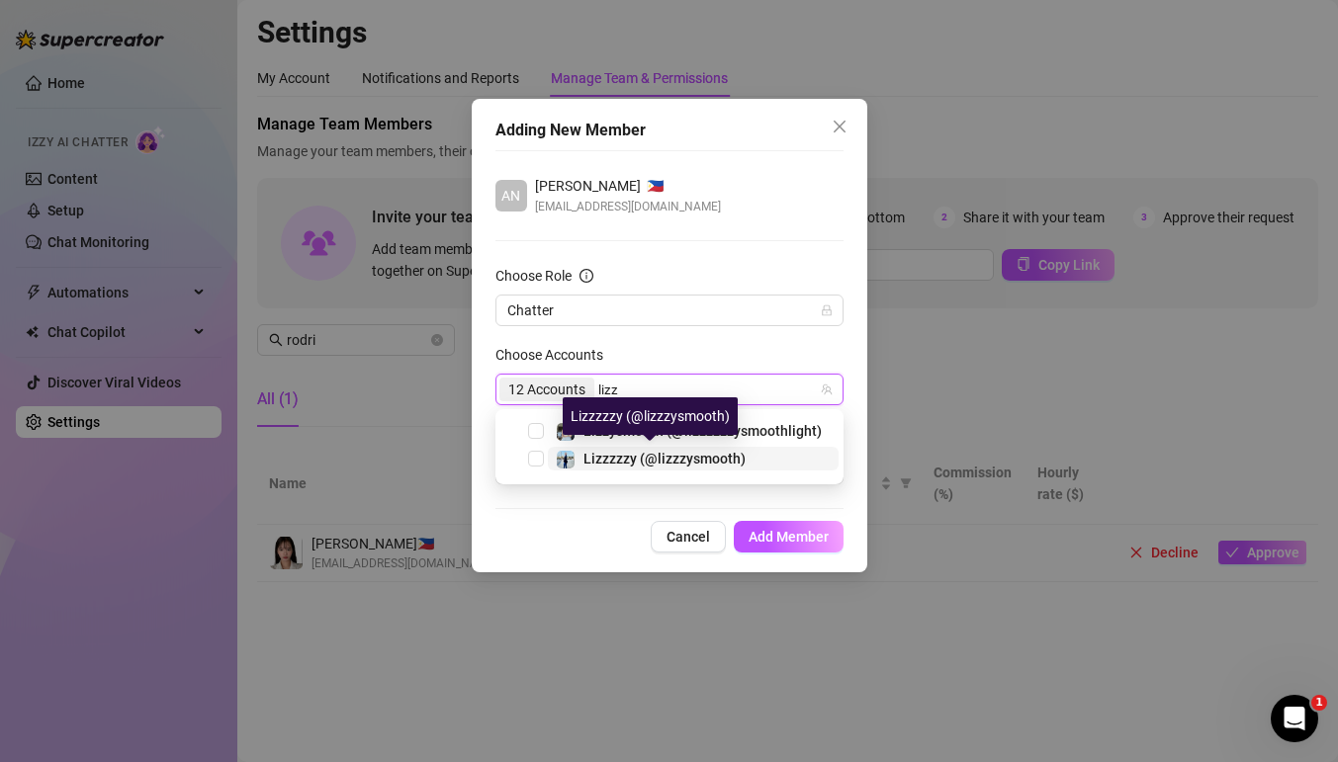
click at [632, 461] on span "Lizzzzzy (@lizzzysmooth)" at bounding box center [664, 459] width 162 height 16
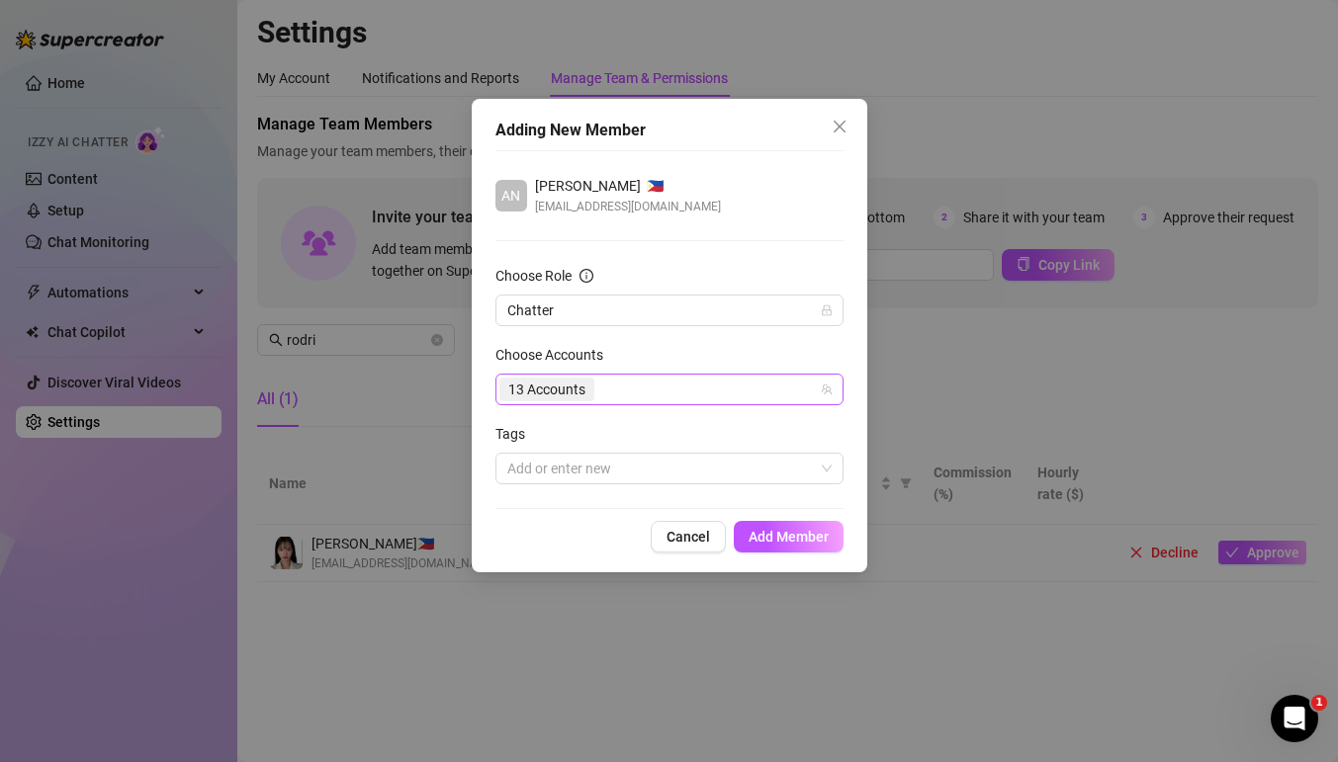
click at [728, 391] on div "13 Accounts" at bounding box center [658, 390] width 319 height 28
type input "cely"
click at [650, 429] on span "[PERSON_NAME] (@lowkeycelys)" at bounding box center [687, 431] width 208 height 16
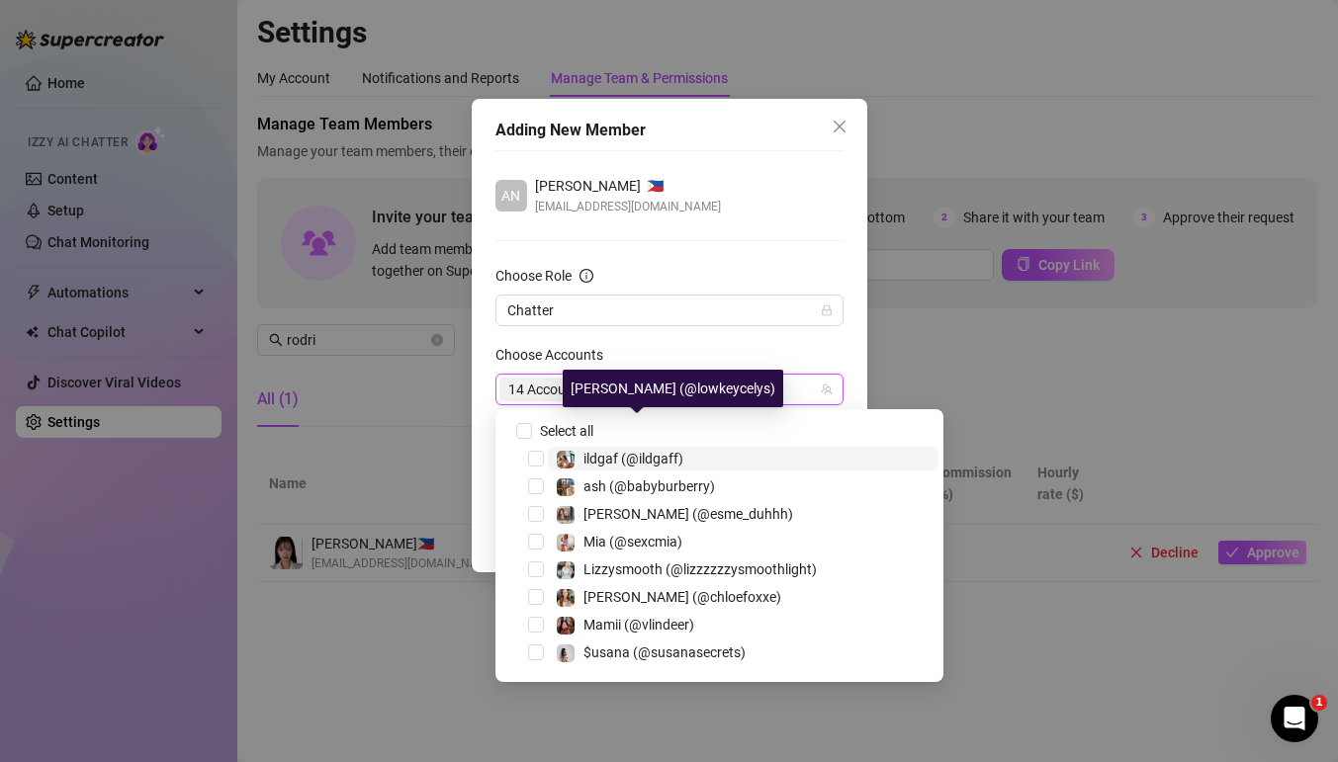
click at [744, 387] on div "14 Accounts" at bounding box center [658, 390] width 319 height 28
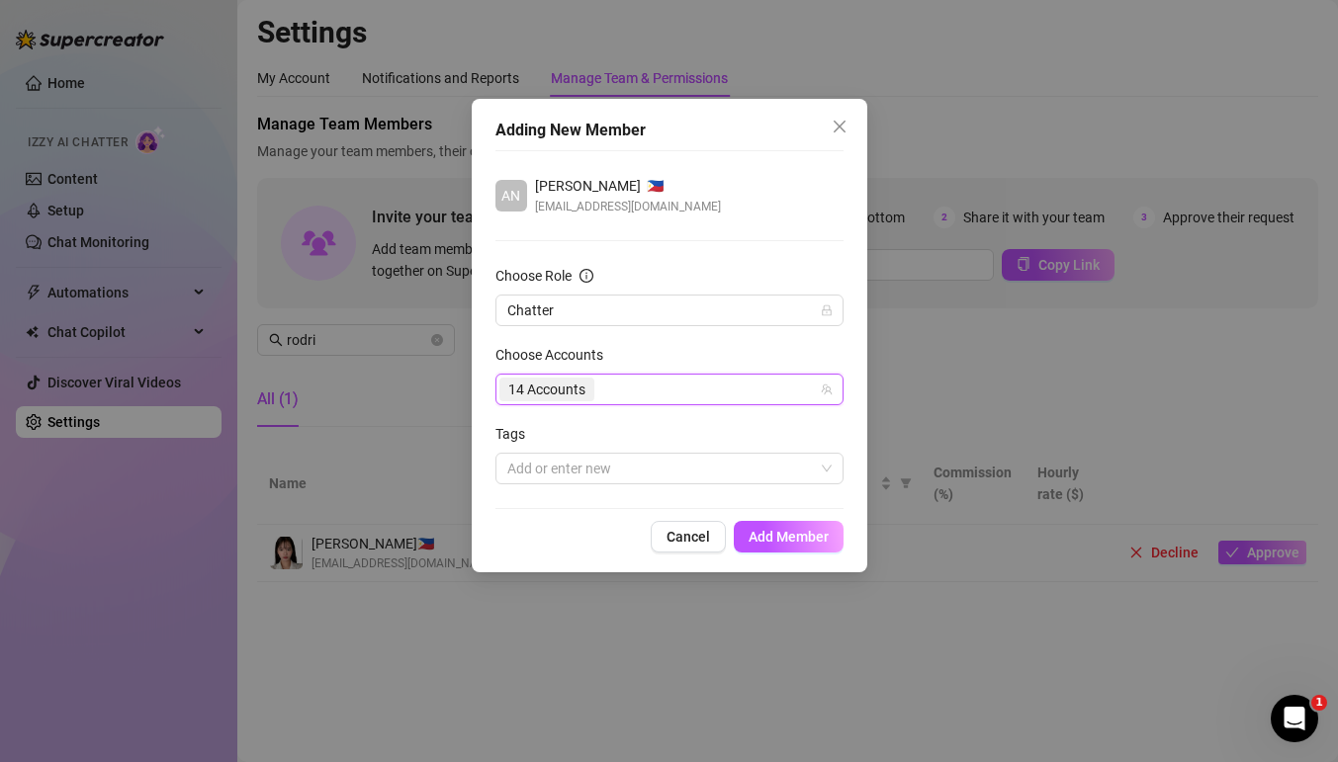
click at [744, 387] on div "14 Accounts" at bounding box center [658, 390] width 319 height 28
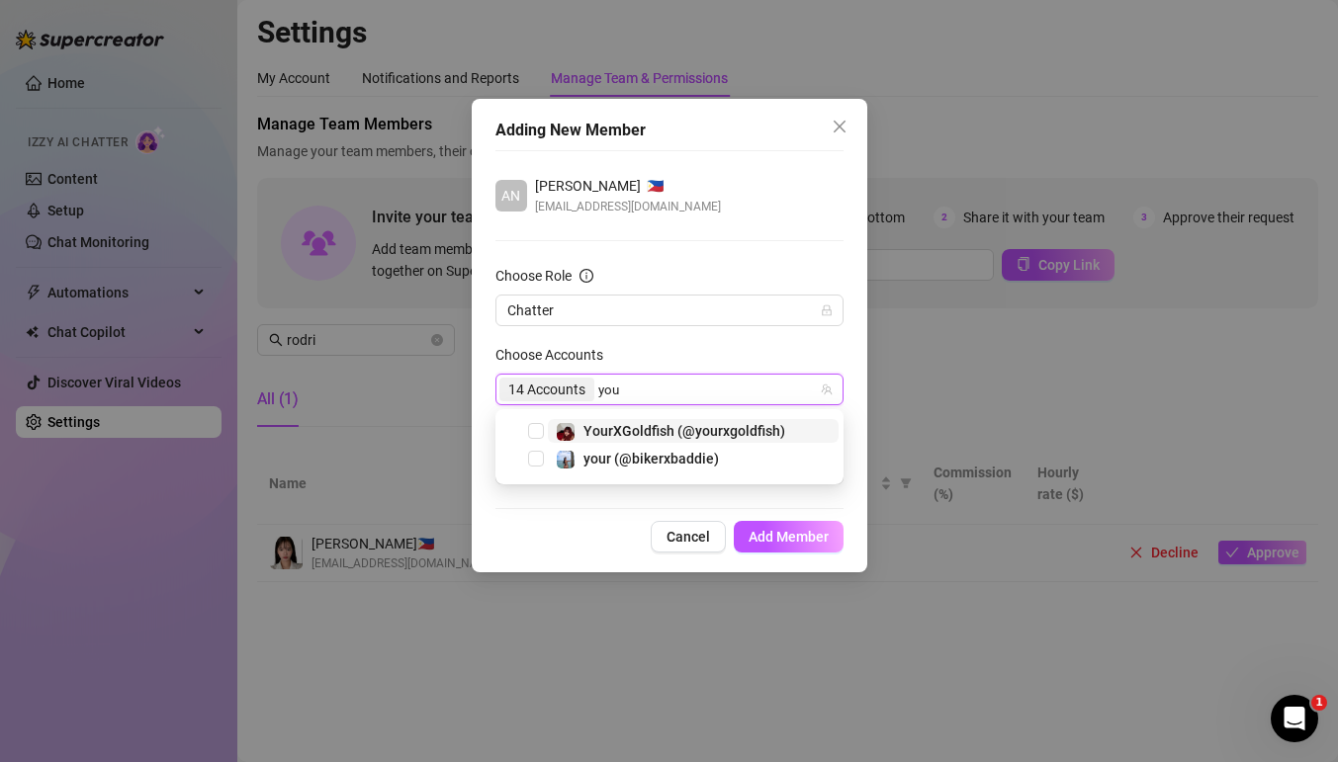
type input "your"
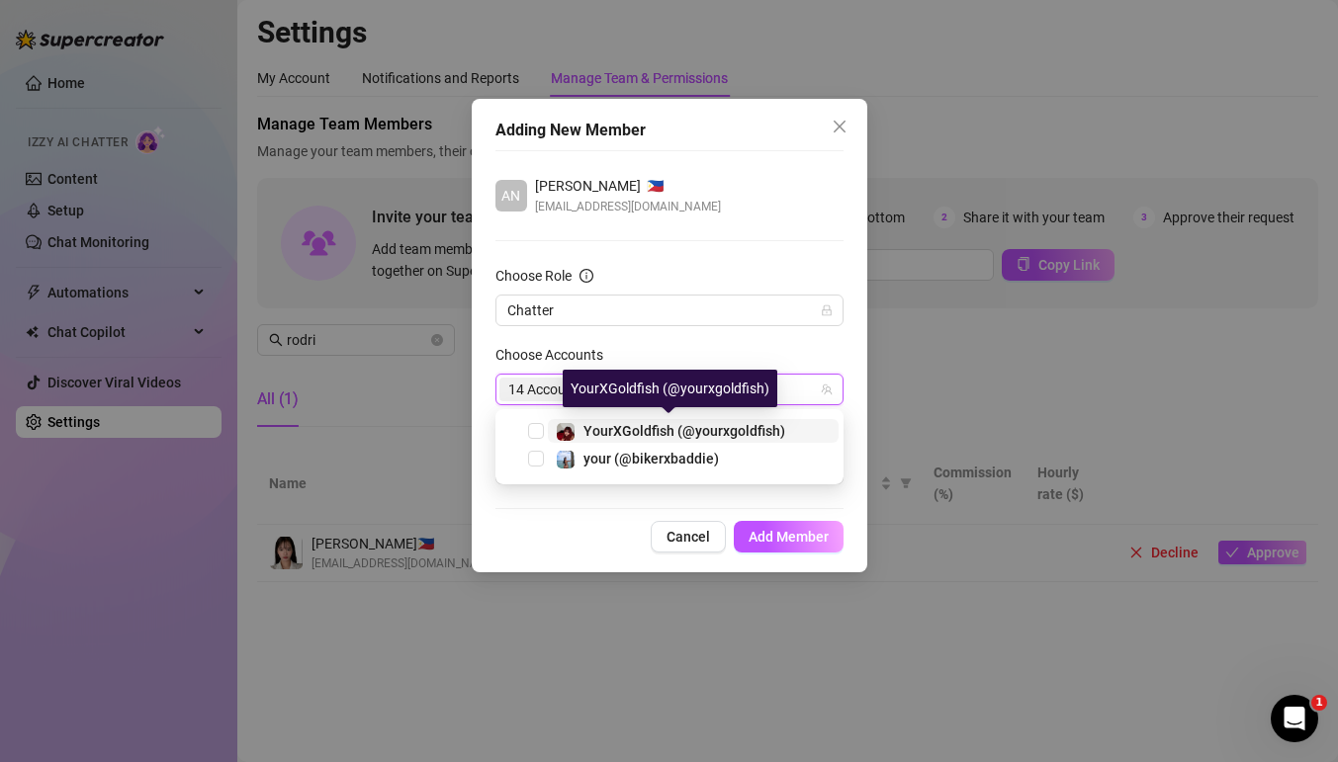
click at [715, 424] on span "YourXGoldfish (@yourxgoldfish)" at bounding box center [684, 431] width 202 height 16
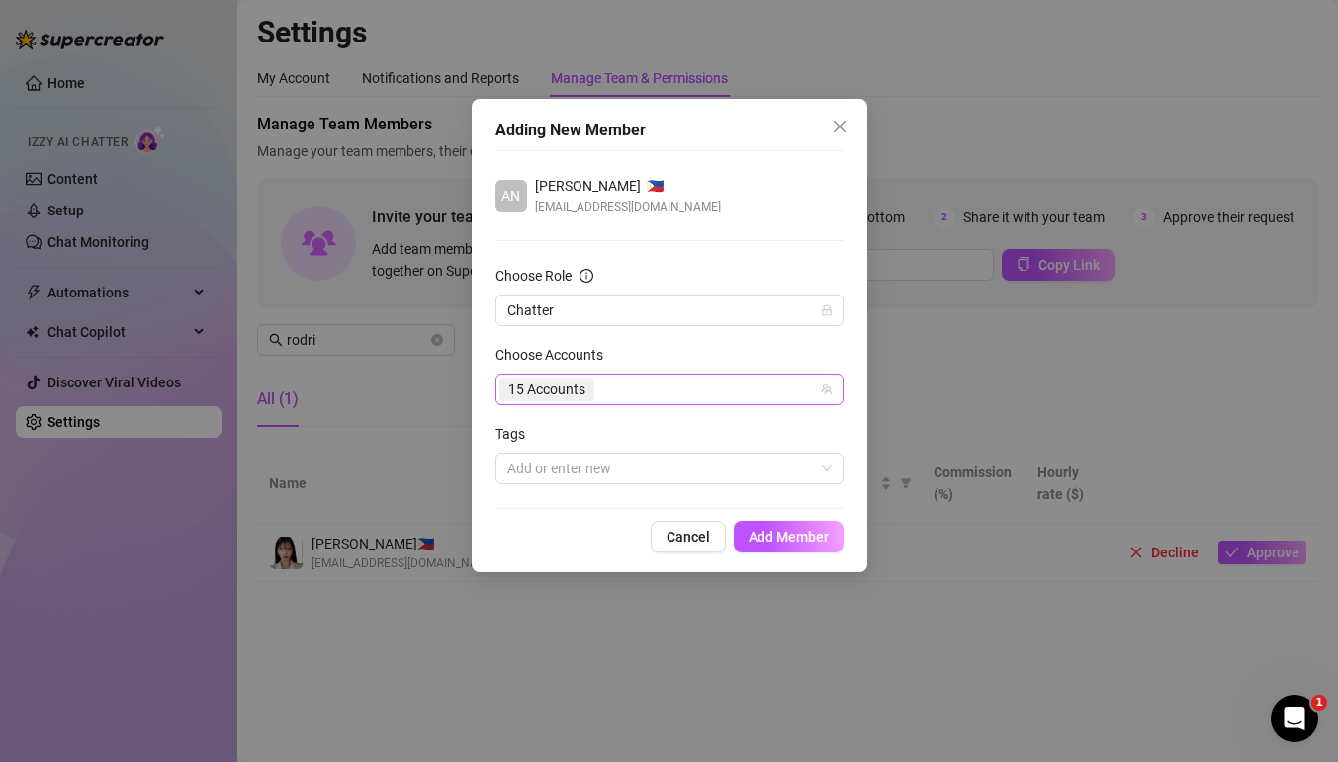
click at [705, 390] on div "15 Accounts" at bounding box center [658, 390] width 319 height 28
type input "seni"
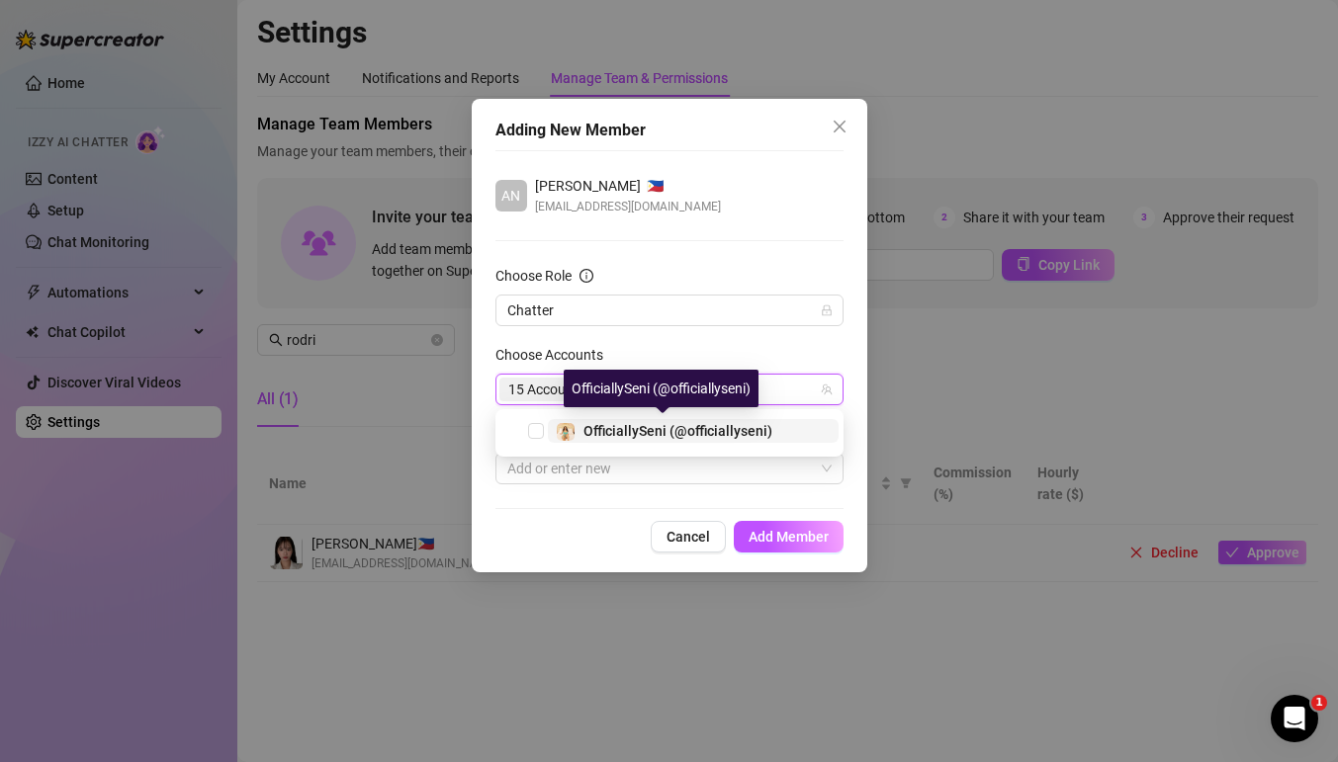
click at [651, 429] on span "OfficiallySeni (@officiallyseni)" at bounding box center [677, 431] width 189 height 16
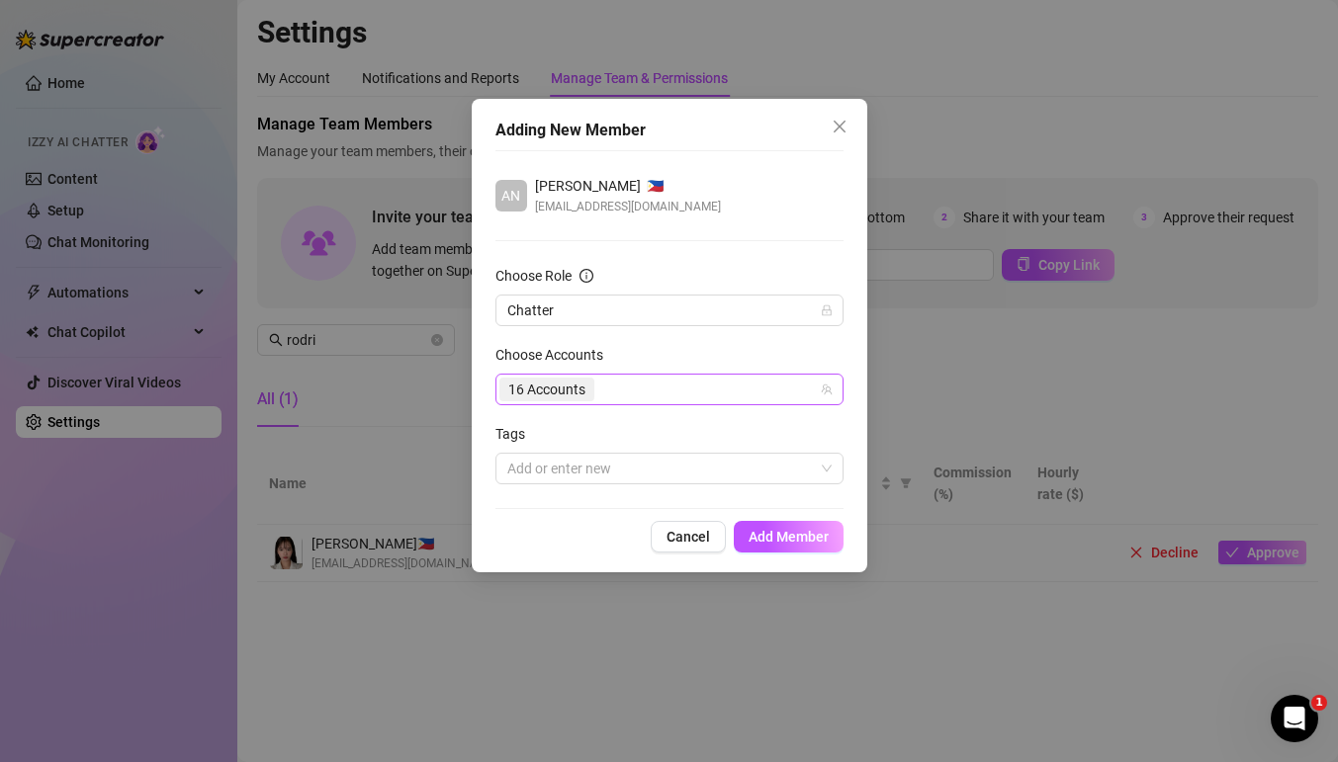
click at [703, 388] on div "16 Accounts" at bounding box center [658, 390] width 319 height 28
type input "madian"
click at [683, 433] on span "Madian (@madianxxxx)" at bounding box center [657, 431] width 148 height 16
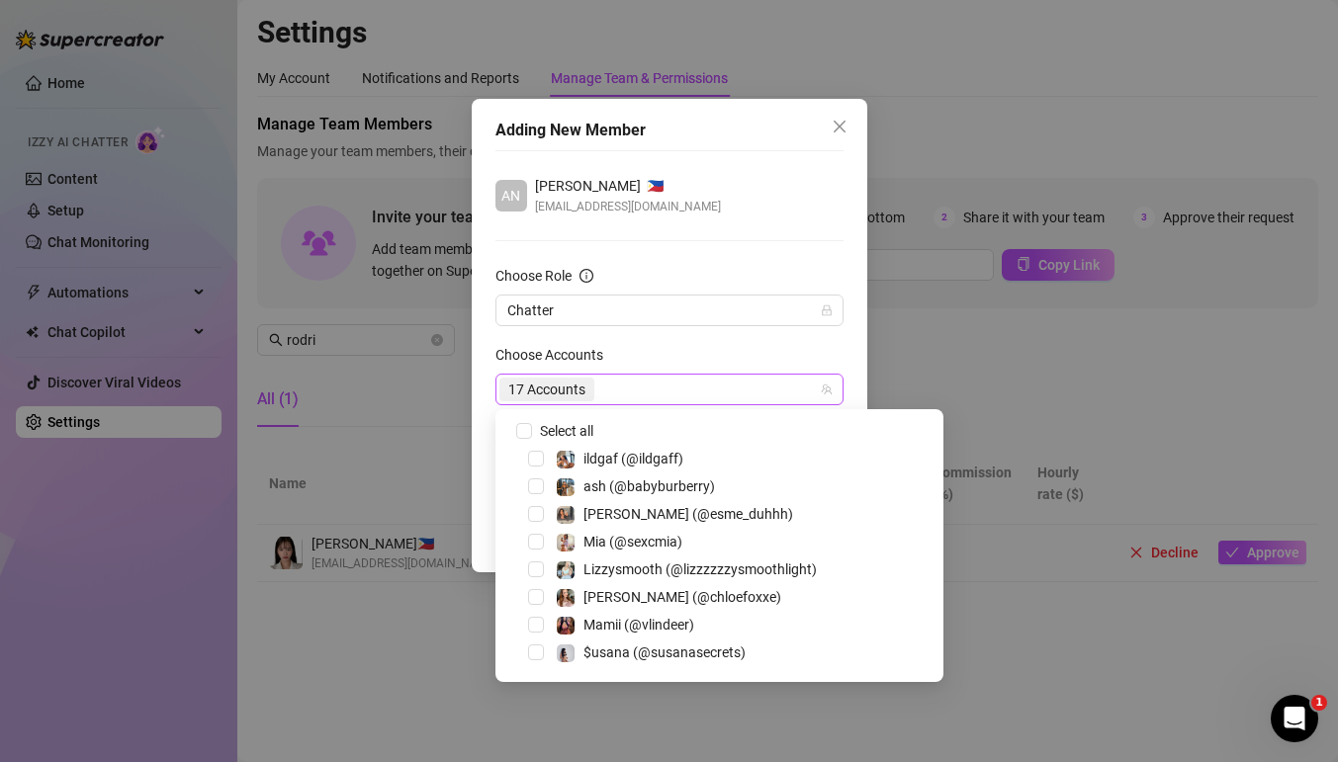
click at [706, 374] on div "17 Accounts" at bounding box center [669, 390] width 348 height 32
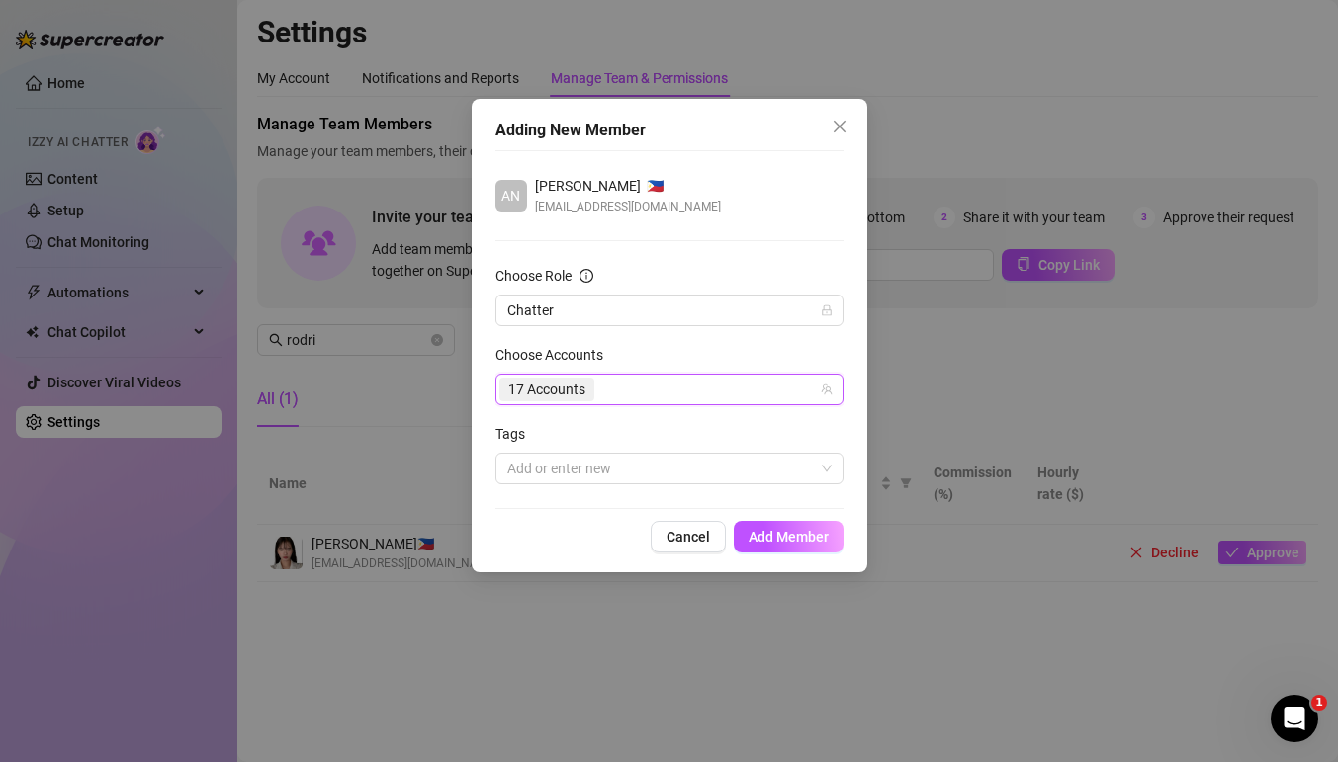
click at [701, 389] on div "17 Accounts" at bounding box center [658, 390] width 319 height 28
type input "slice"
click at [689, 420] on div "Slice (@sliceofjade)" at bounding box center [646, 431] width 127 height 24
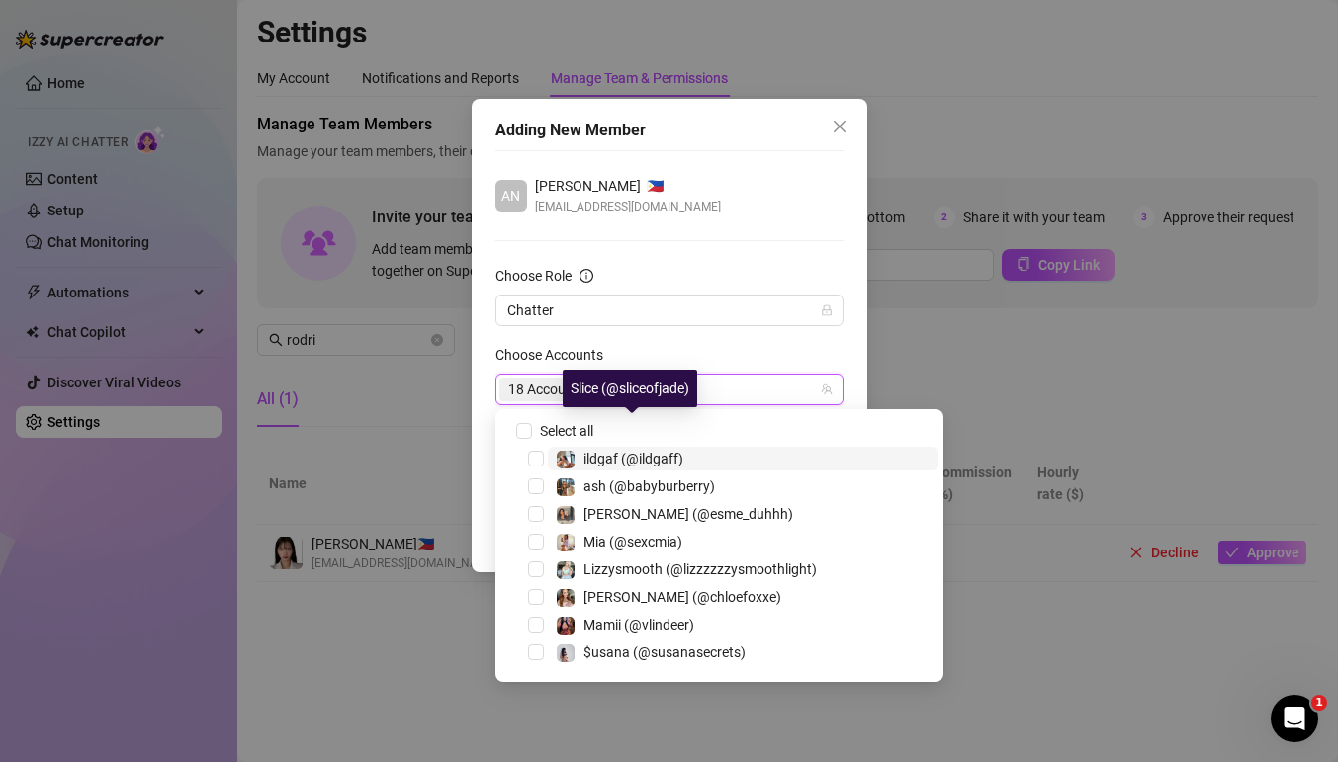
click at [758, 341] on form "Choose Role Chatter Choose Accounts 298958372, 255337016, 293087809, 296286406,…" at bounding box center [669, 374] width 348 height 219
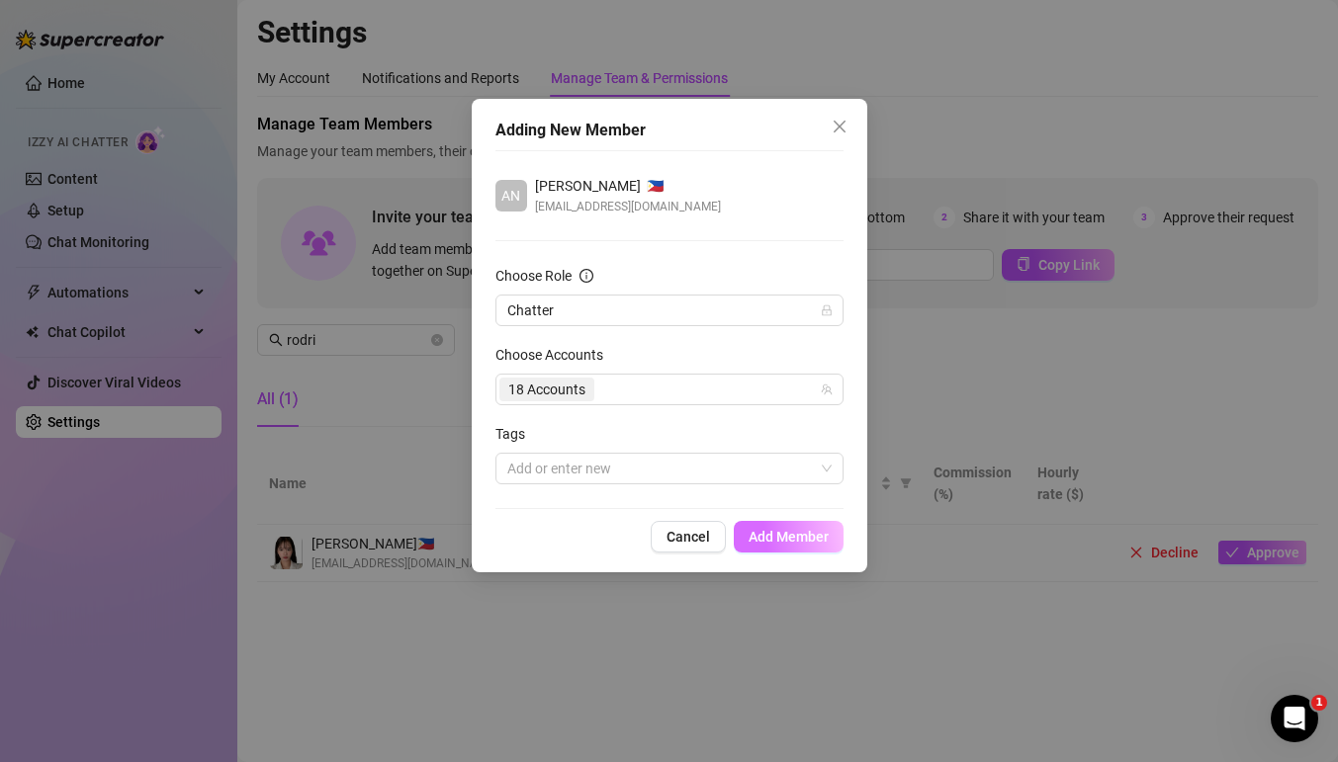
click at [814, 531] on span "Add Member" at bounding box center [788, 537] width 80 height 16
